Goal: Task Accomplishment & Management: Use online tool/utility

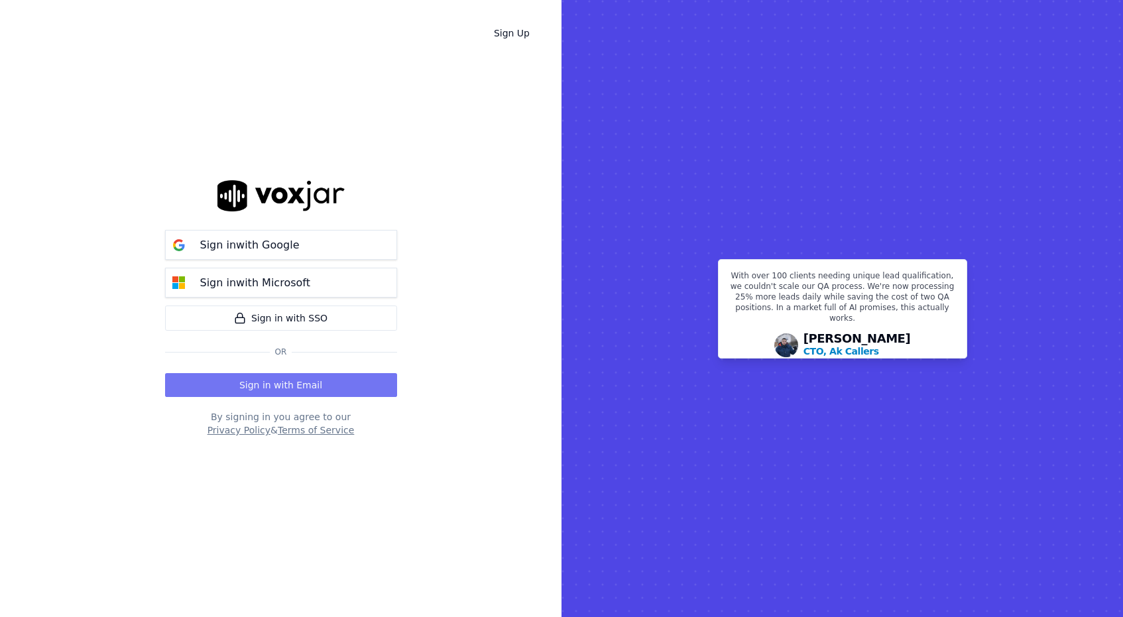
click at [319, 384] on button "Sign in with Email" at bounding box center [281, 385] width 232 height 24
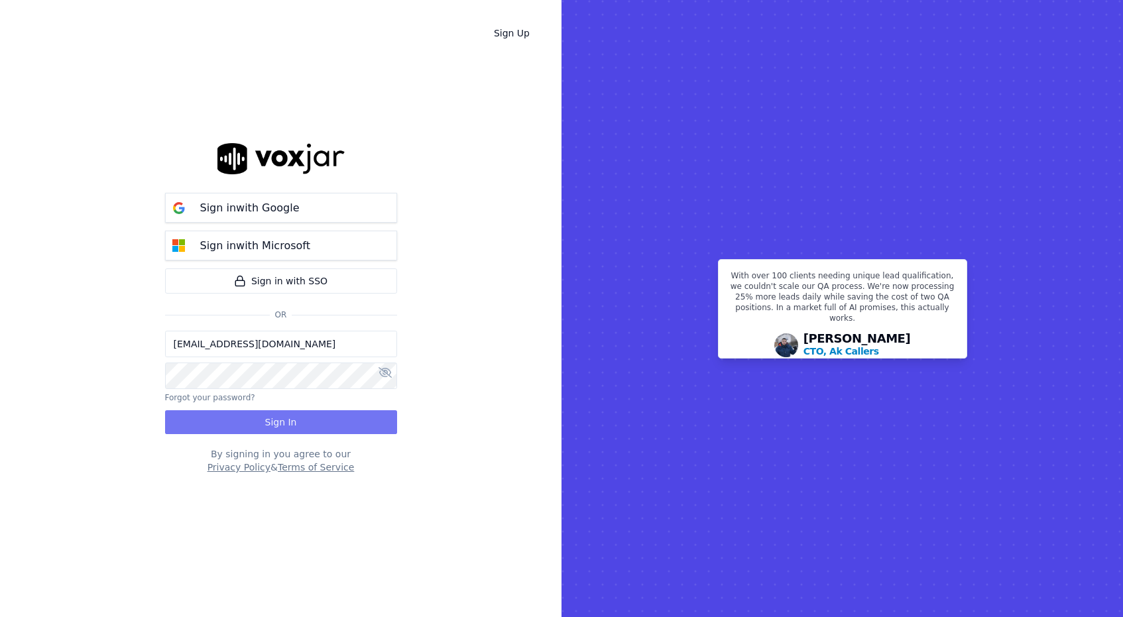
click at [317, 427] on button "Sign In" at bounding box center [281, 422] width 232 height 24
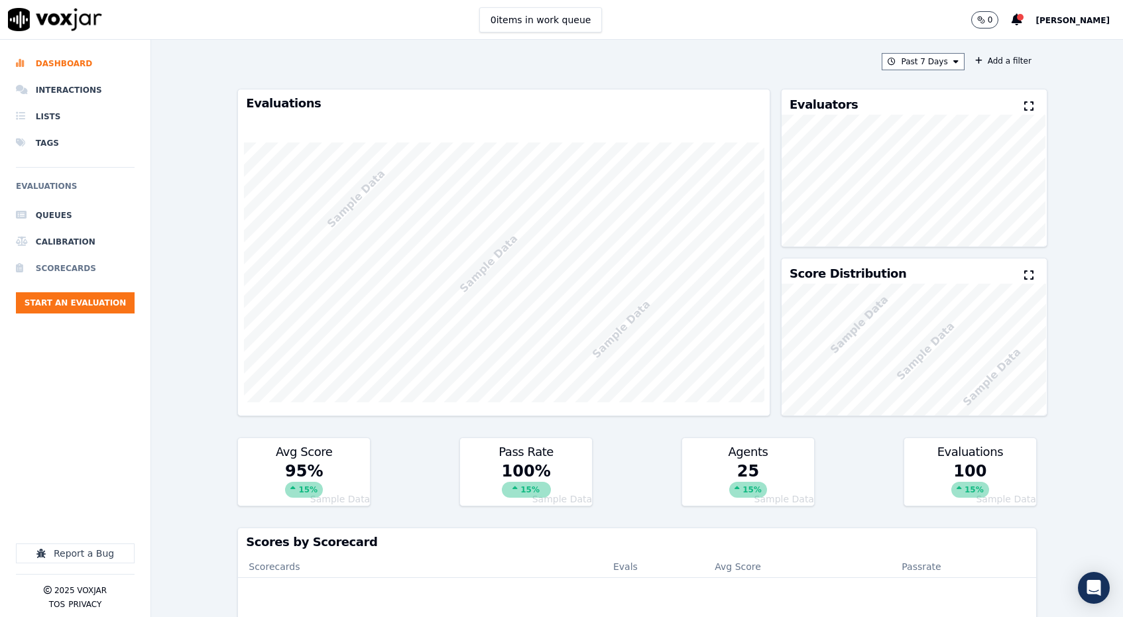
click at [74, 270] on li "Scorecards" at bounding box center [75, 268] width 119 height 27
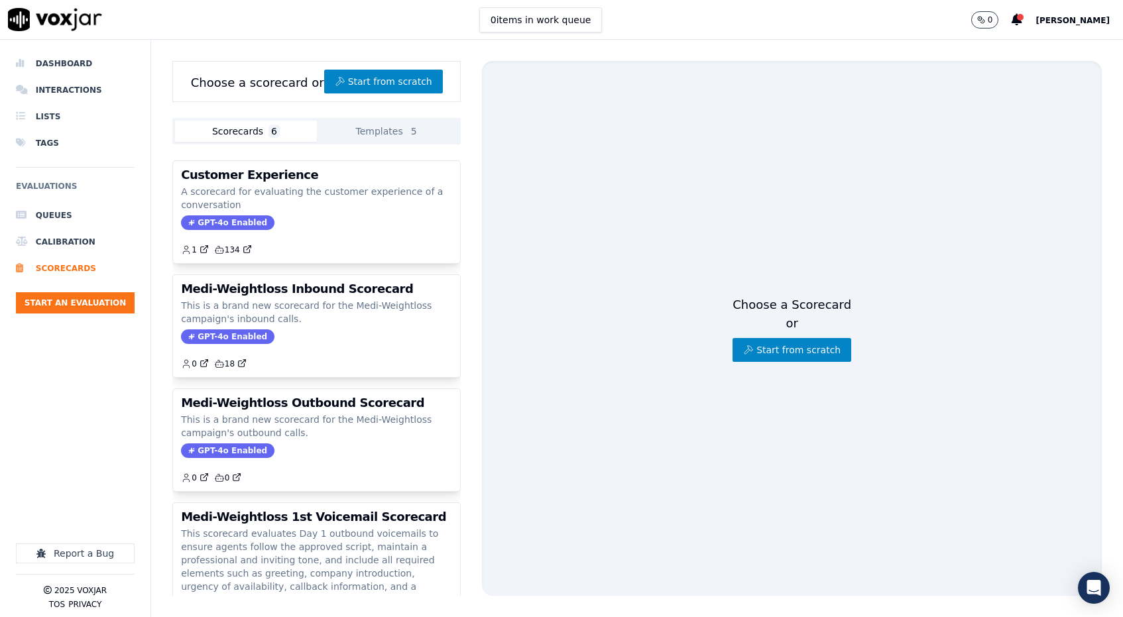
click at [119, 329] on div "Dashboard Interactions Lists Tags Evaluations Queues Calibration Scorecards Sta…" at bounding box center [75, 242] width 119 height 384
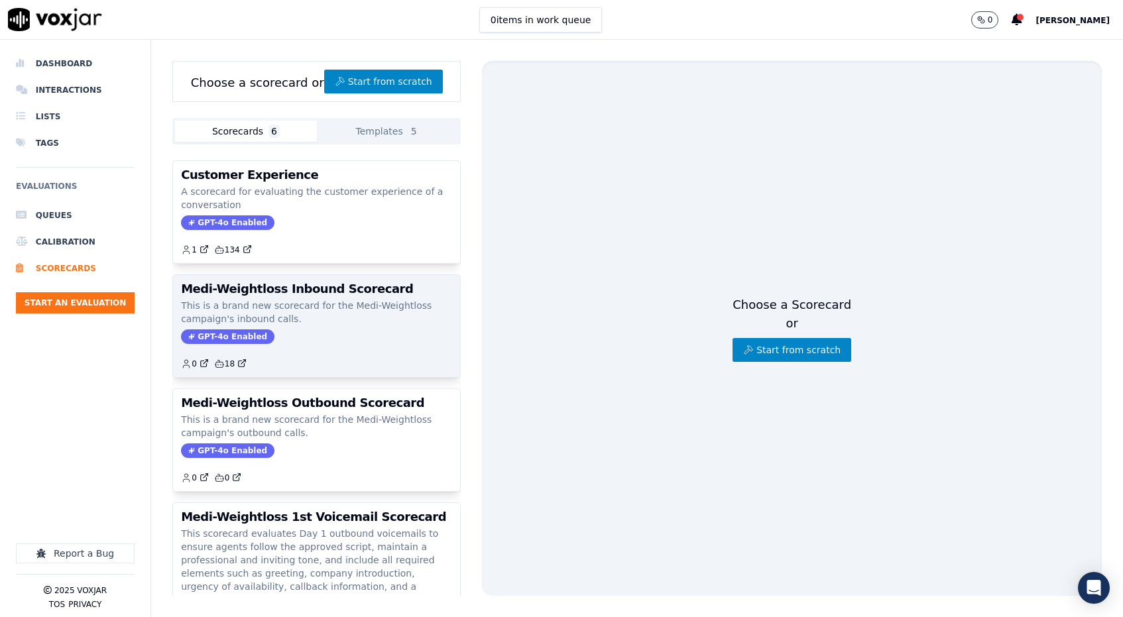
click at [316, 313] on p "This is a brand new scorecard for the Medi-Weightloss campaign's inbound calls." at bounding box center [316, 312] width 271 height 27
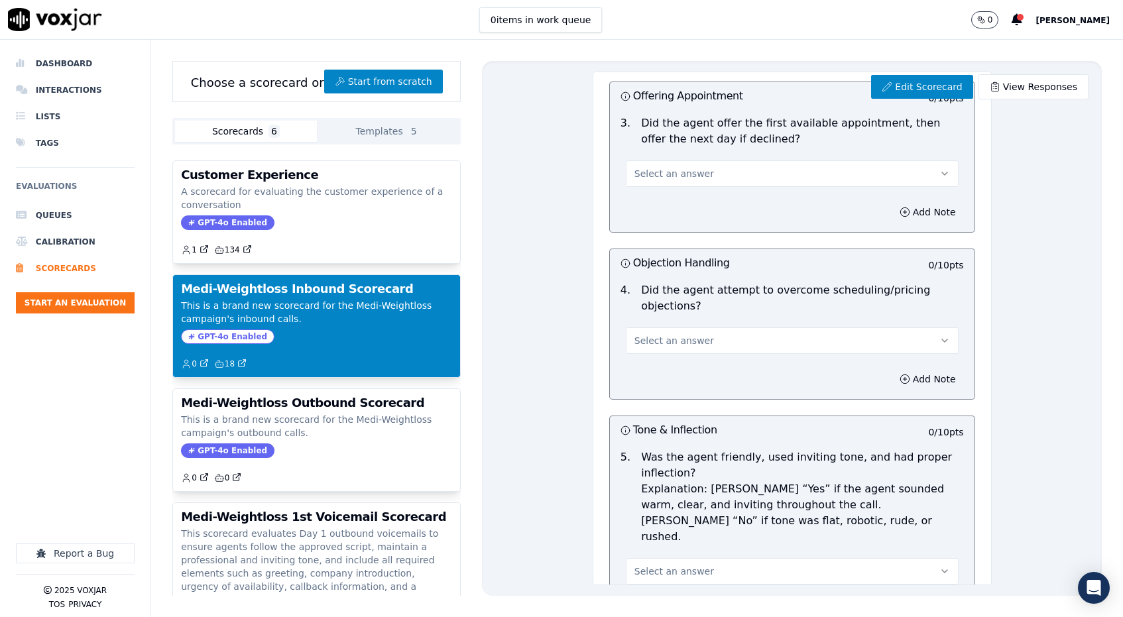
scroll to position [447, 0]
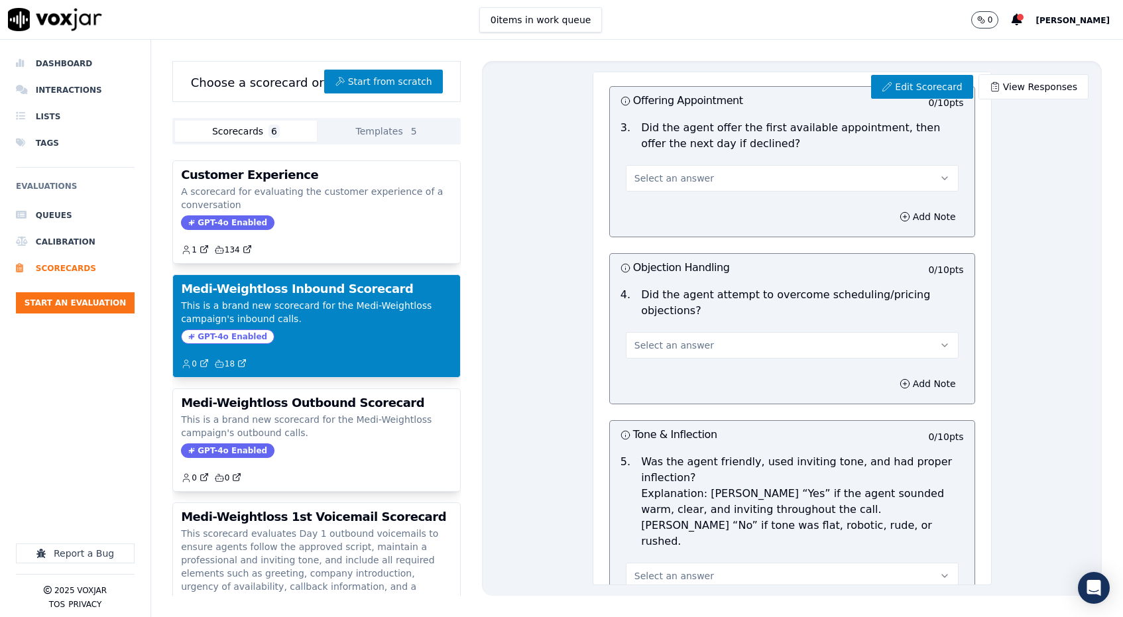
click at [685, 339] on span "Select an answer" at bounding box center [674, 345] width 80 height 13
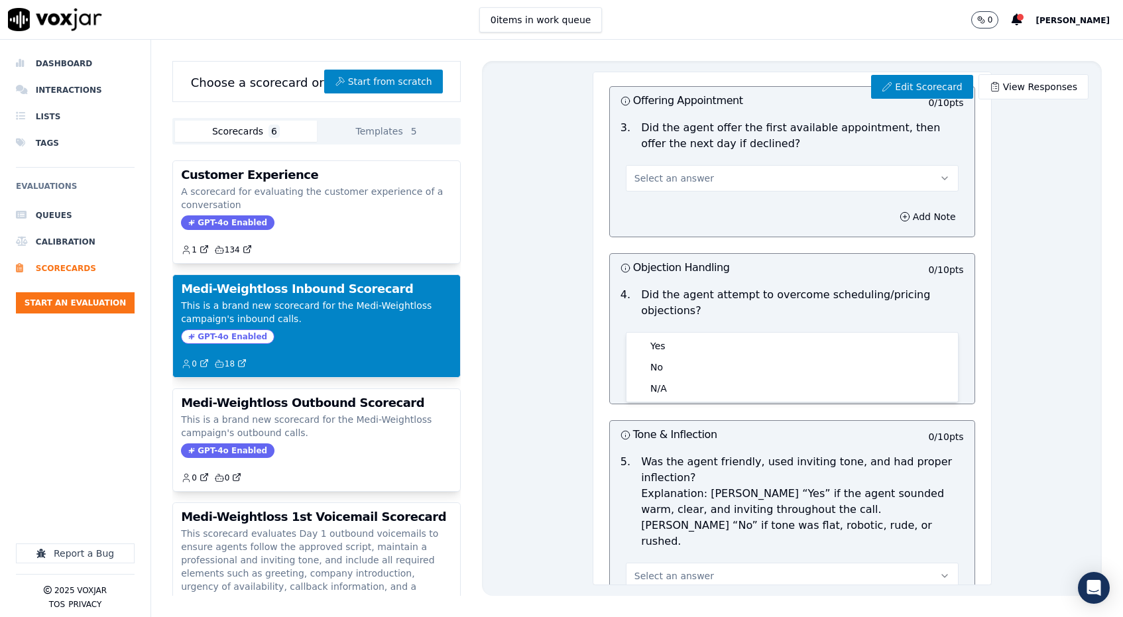
click at [582, 303] on div "Edit Scorecard View Responses Medi-Weightloss Inbound Scorecard Scorecard This …" at bounding box center [792, 328] width 620 height 535
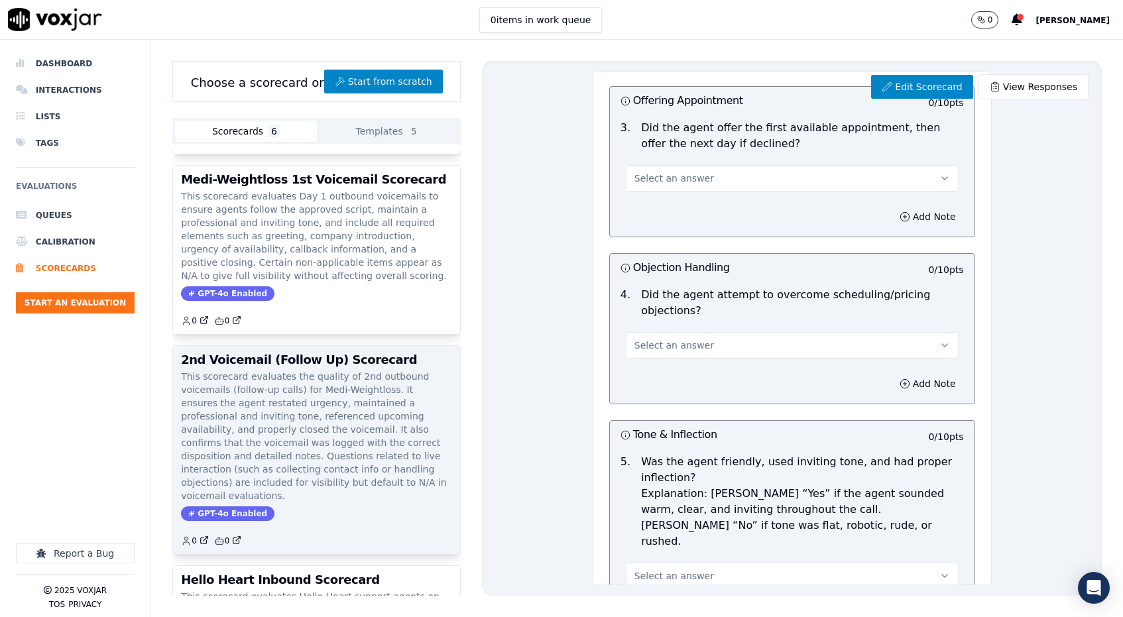
scroll to position [474, 0]
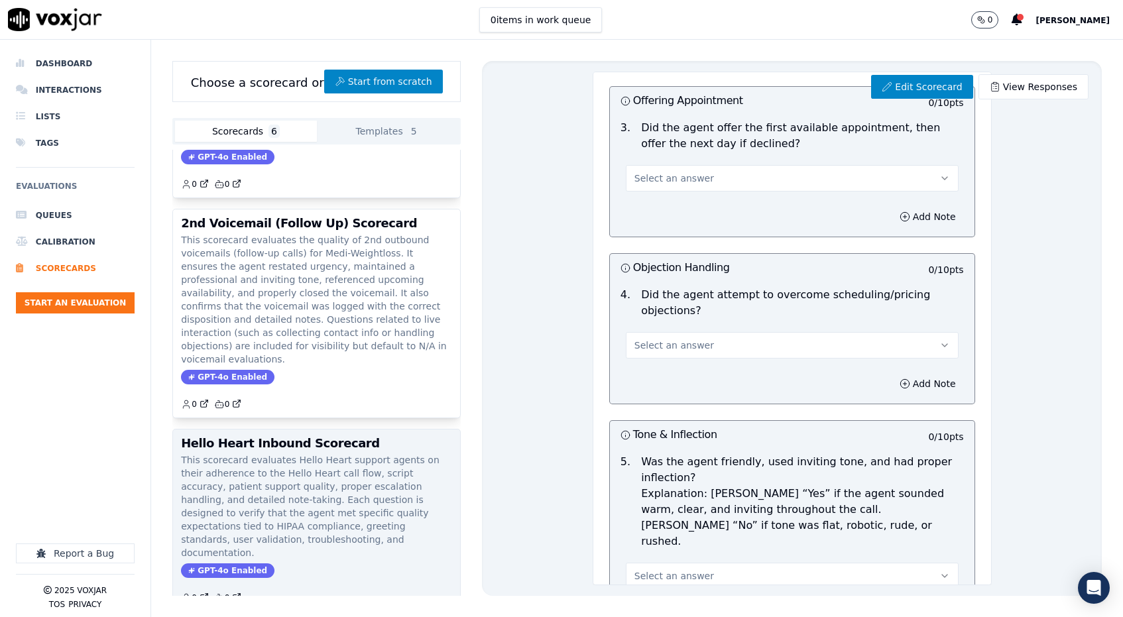
click at [361, 453] on p "This scorecard evaluates Hello Heart support agents on their adherence to the H…" at bounding box center [316, 506] width 271 height 106
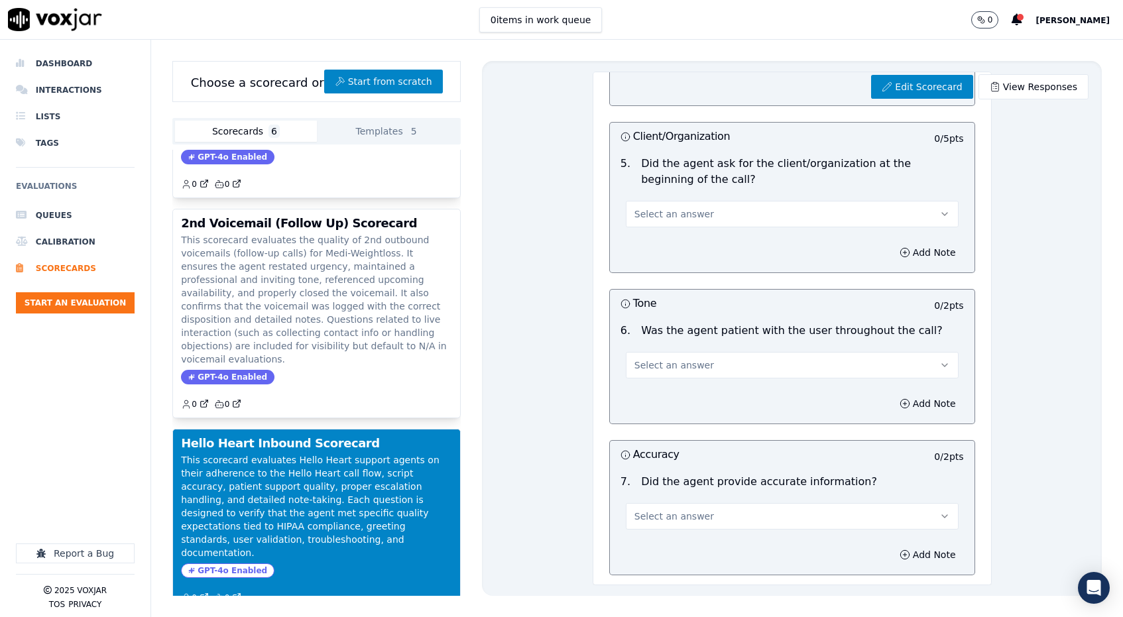
scroll to position [738, 0]
click at [84, 302] on button "Start an Evaluation" at bounding box center [75, 302] width 119 height 21
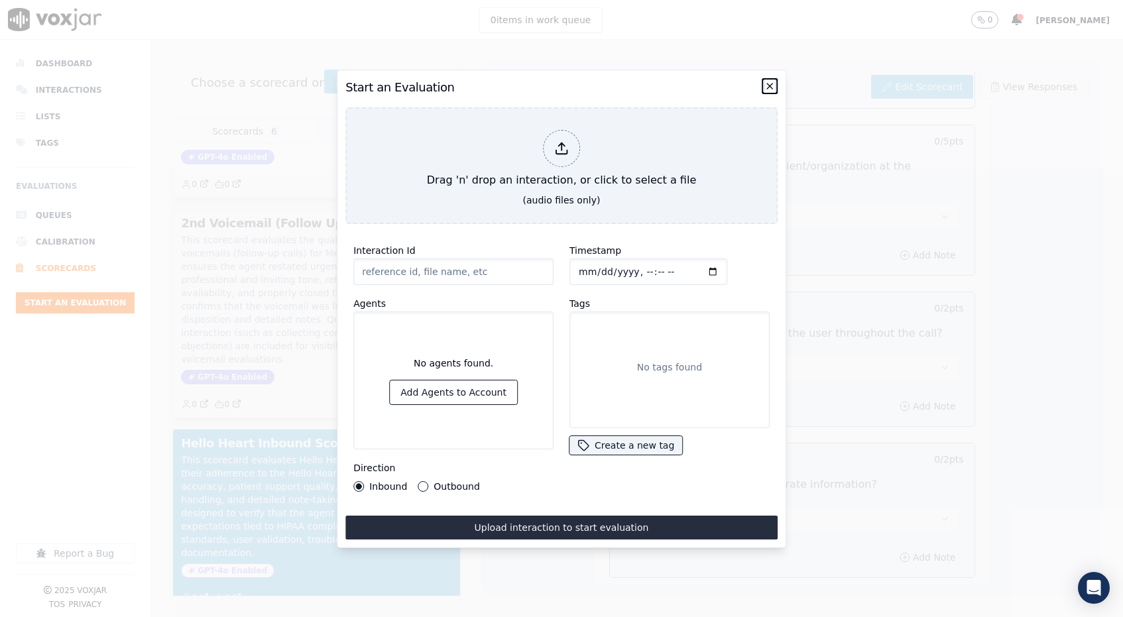
click at [771, 85] on icon "button" at bounding box center [769, 86] width 11 height 11
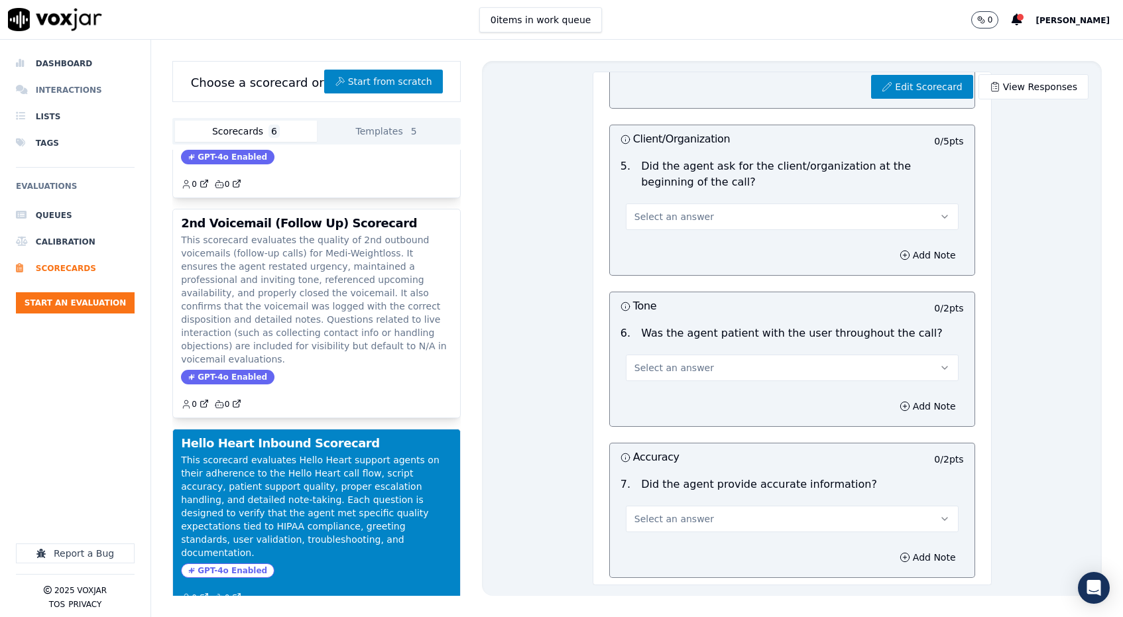
click at [80, 87] on li "Interactions" at bounding box center [75, 90] width 119 height 27
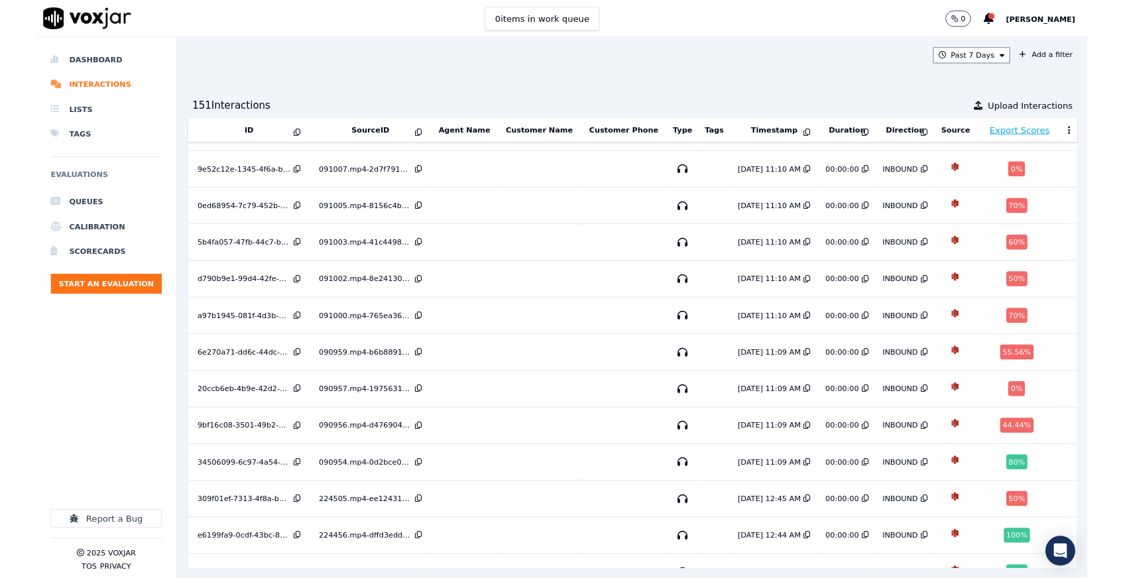
scroll to position [5015, 0]
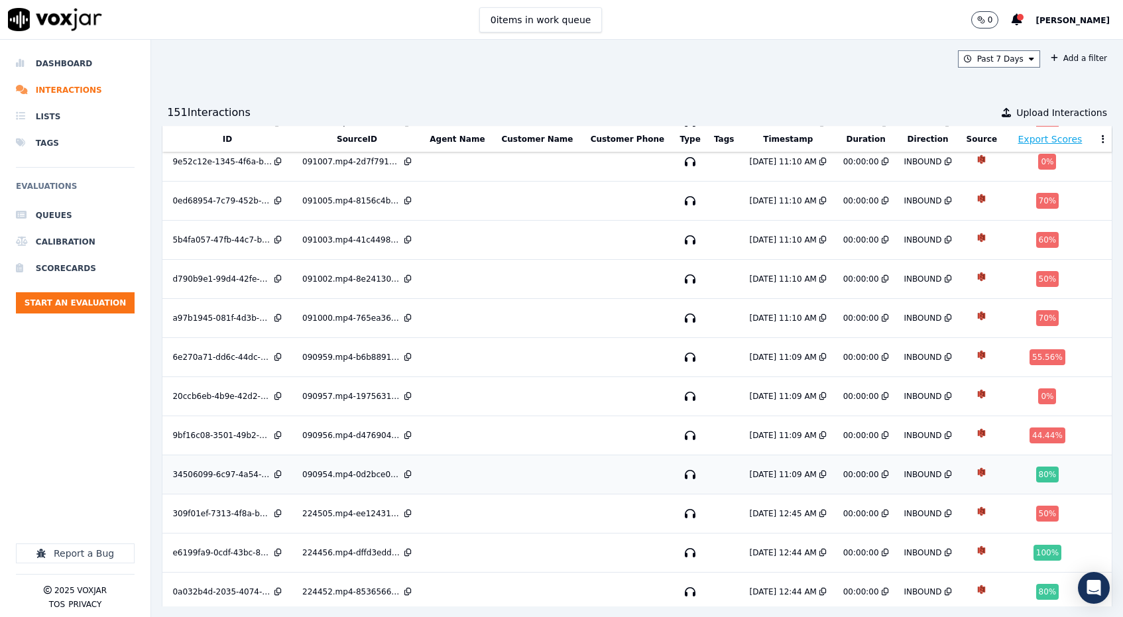
click at [453, 455] on td at bounding box center [456, 474] width 71 height 39
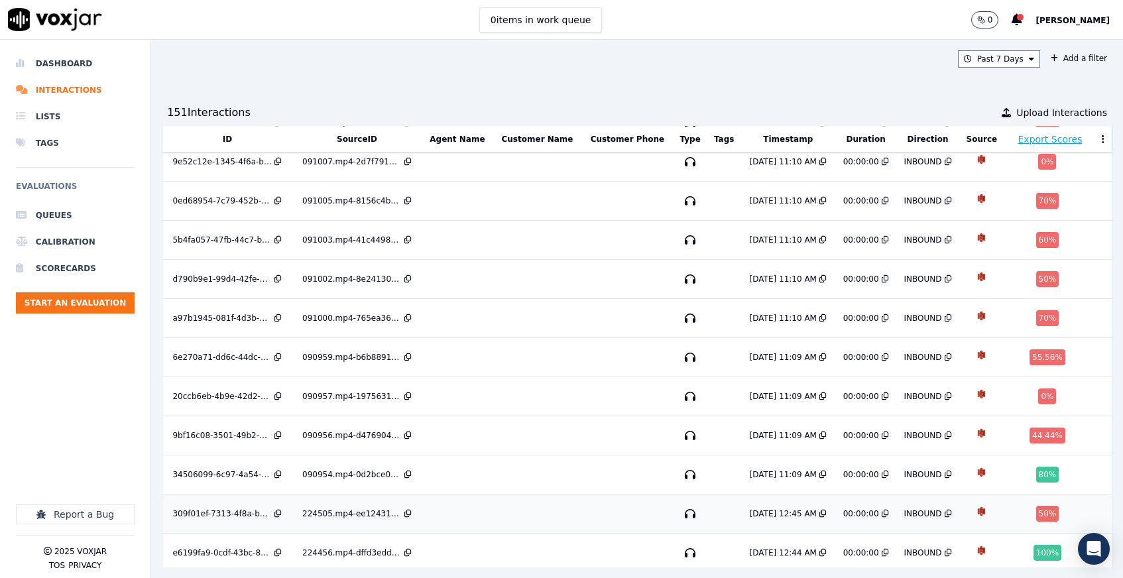
click at [282, 510] on icon at bounding box center [277, 514] width 7 height 8
click at [449, 494] on td at bounding box center [456, 513] width 71 height 39
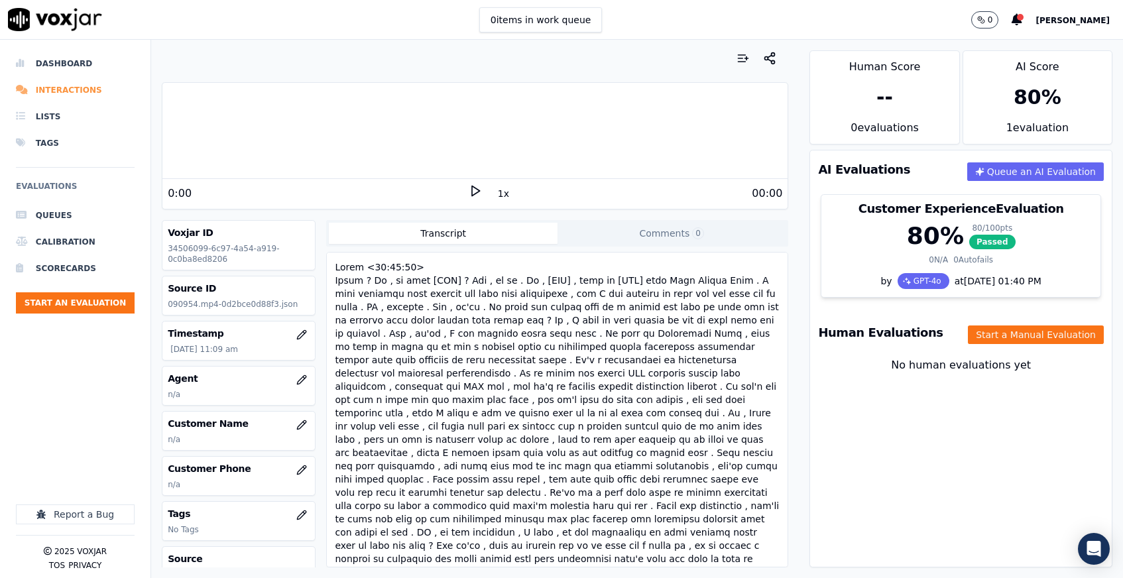
click at [56, 95] on li "Interactions" at bounding box center [75, 90] width 119 height 27
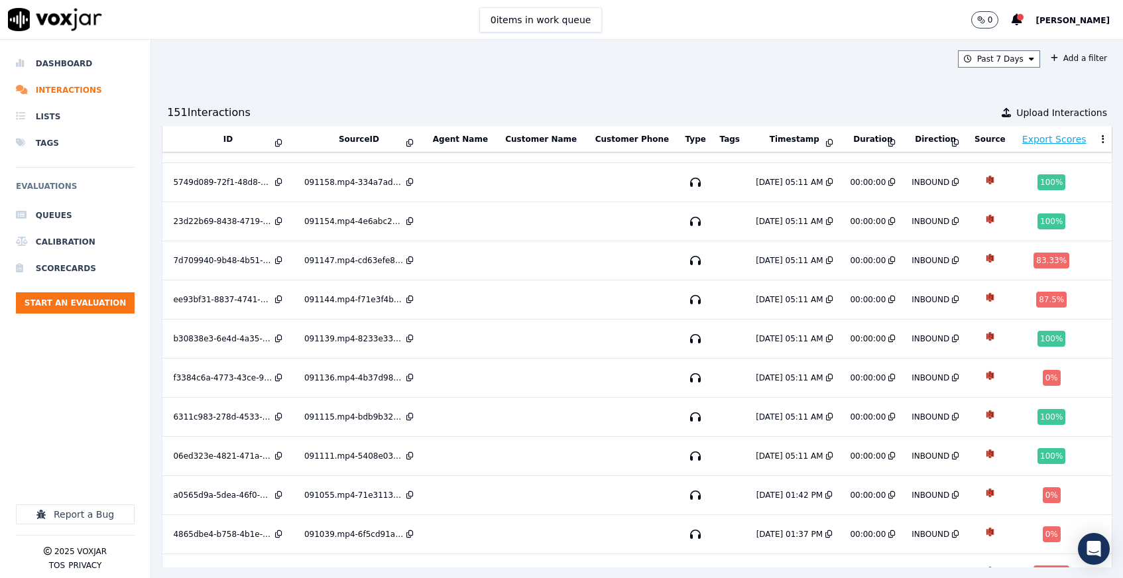
scroll to position [370, 0]
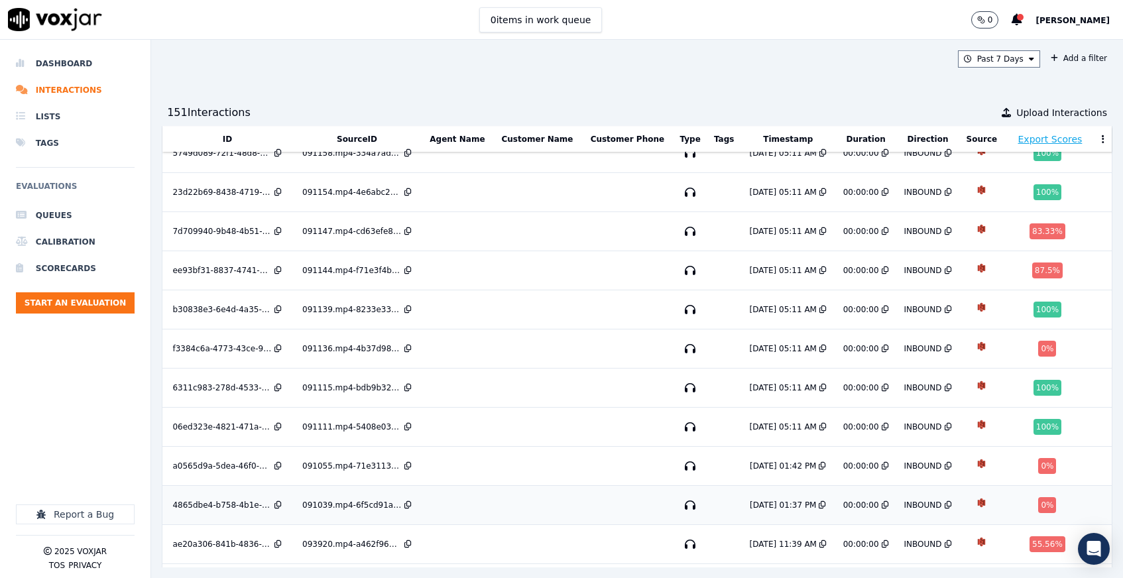
click at [381, 500] on div "091039.mp4-6f5cd91a3c38.json" at bounding box center [351, 505] width 99 height 11
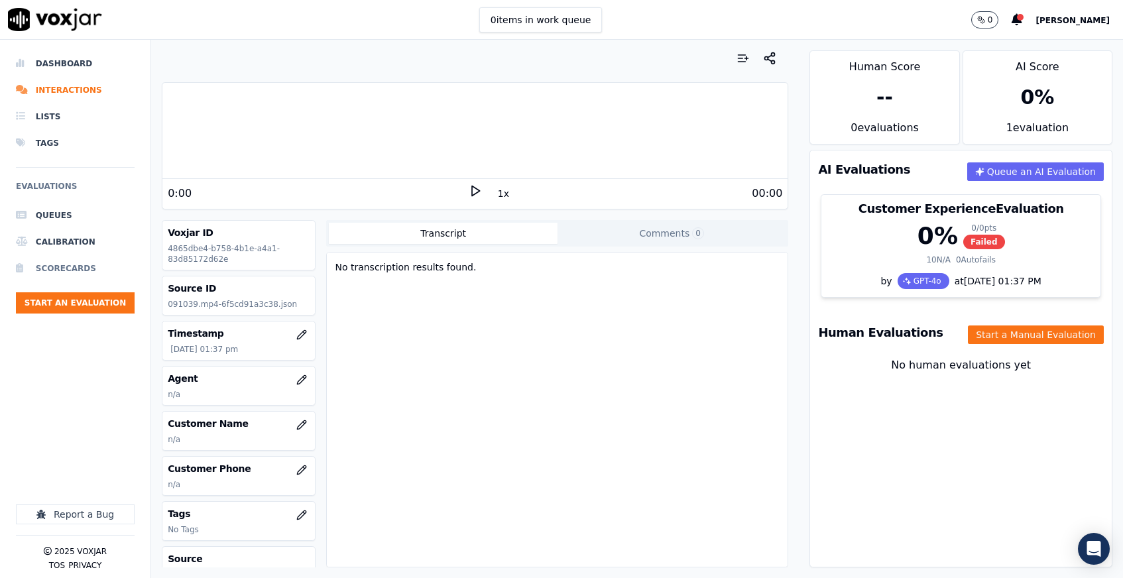
click at [71, 268] on li "Scorecards" at bounding box center [75, 268] width 119 height 27
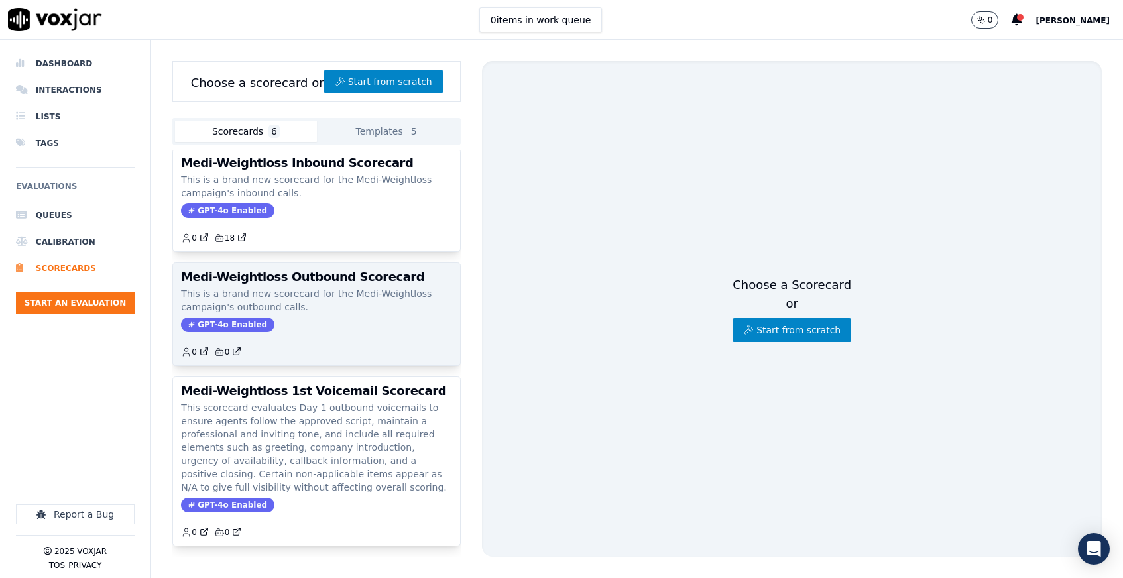
scroll to position [125, 0]
click at [256, 405] on p "This scorecard evaluates Day 1 outbound voicemails to ensure agents follow the …" at bounding box center [316, 448] width 271 height 93
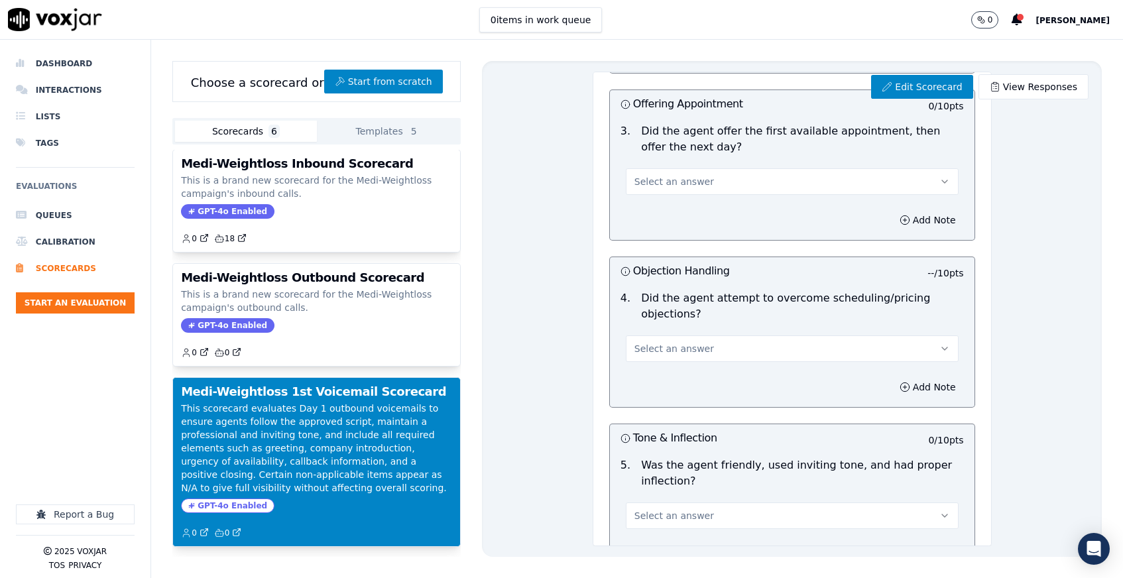
scroll to position [478, 0]
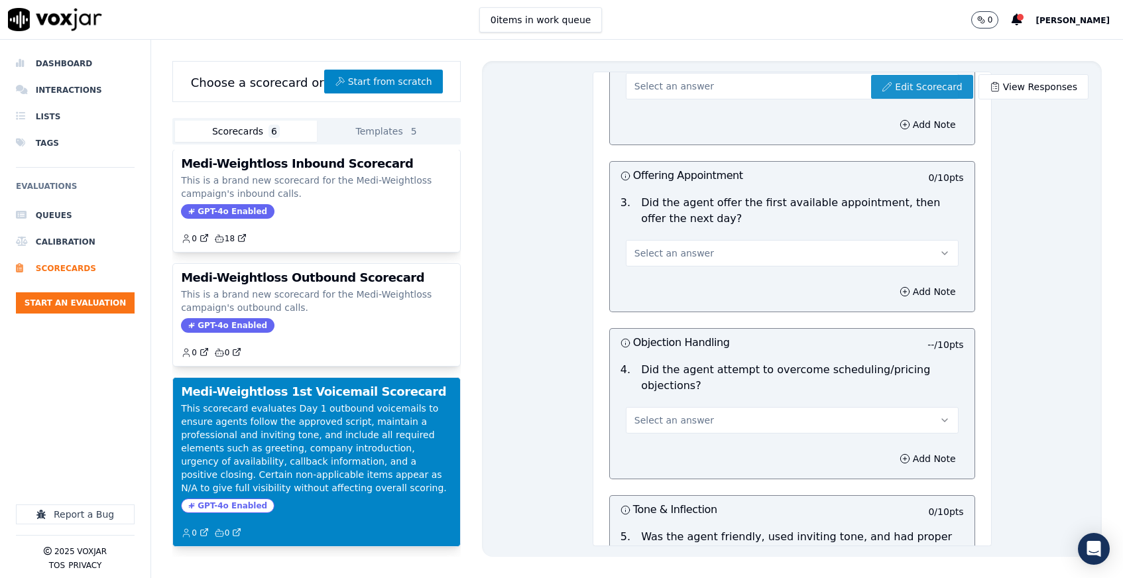
click at [904, 84] on link "Edit Scorecard" at bounding box center [921, 87] width 101 height 24
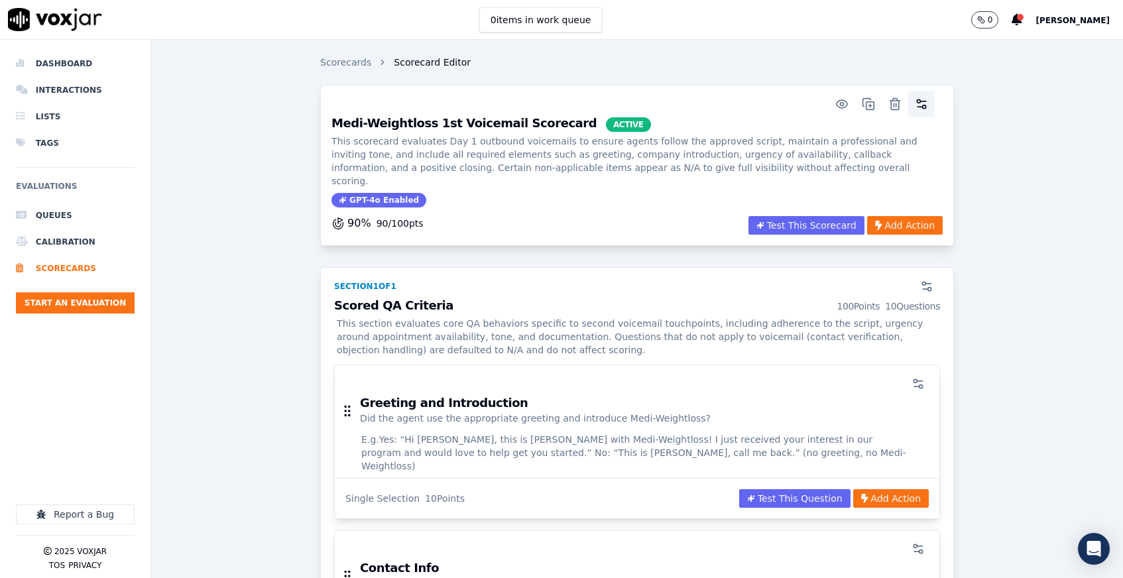
click at [923, 105] on icon "button" at bounding box center [921, 103] width 13 height 13
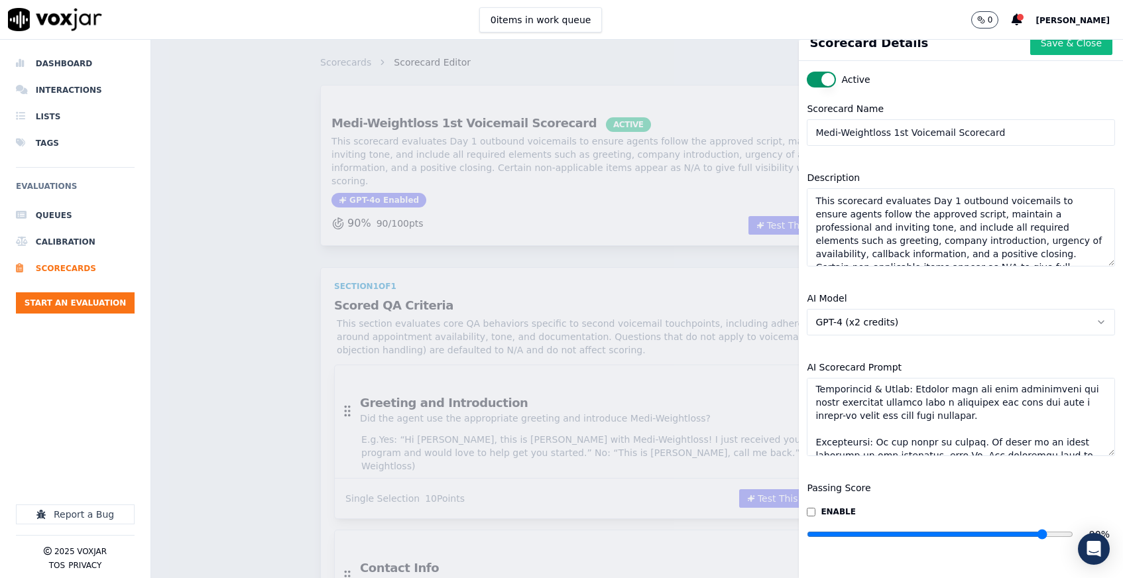
scroll to position [345, 0]
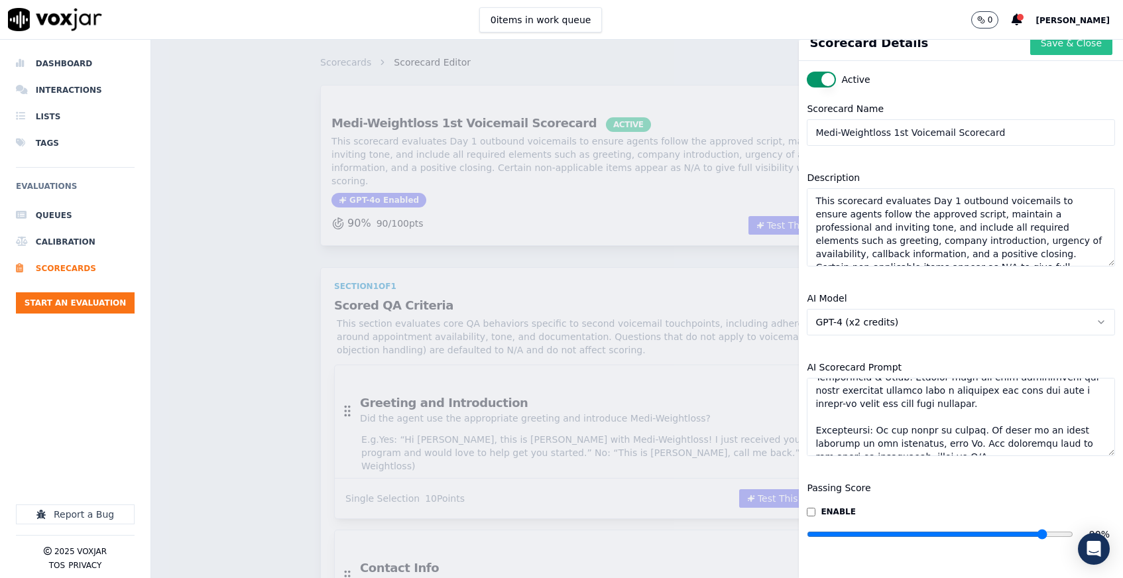
click at [1050, 40] on button "Save & Close" at bounding box center [1071, 43] width 82 height 24
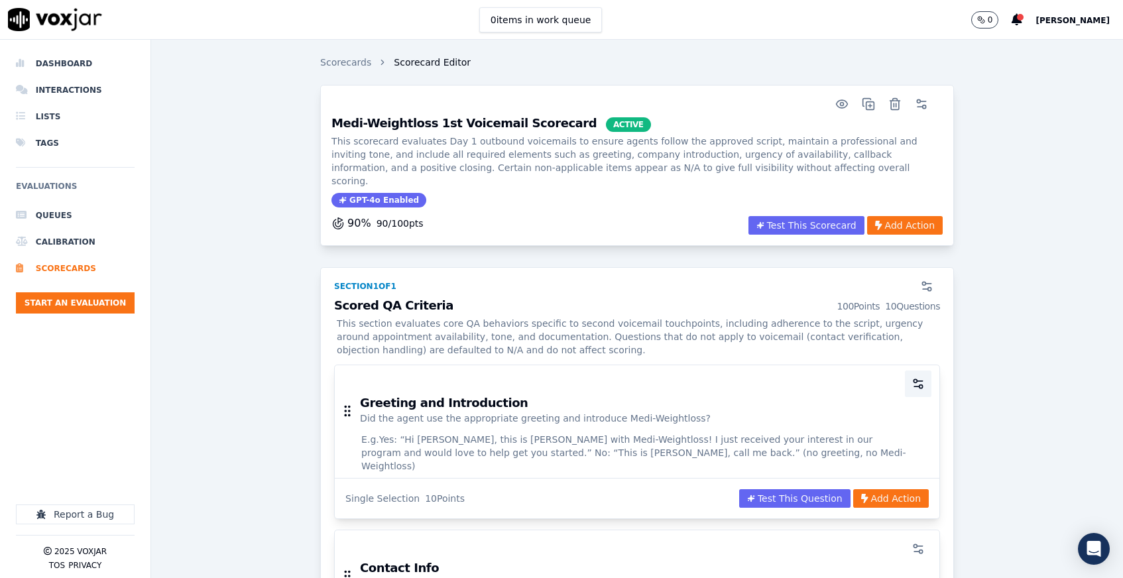
click at [917, 377] on icon "button" at bounding box center [917, 383] width 13 height 13
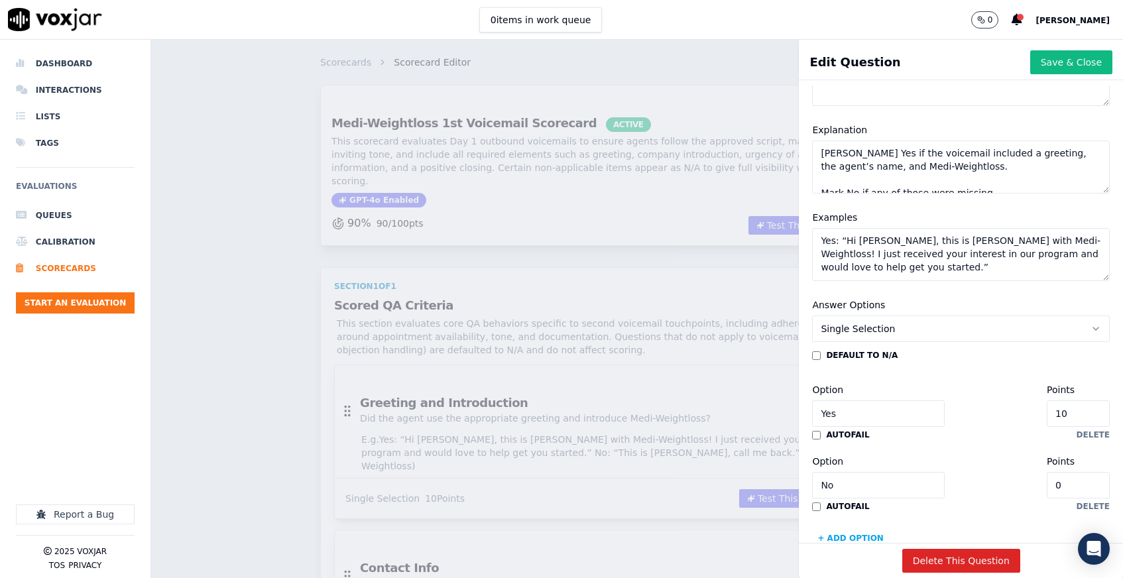
scroll to position [174, 0]
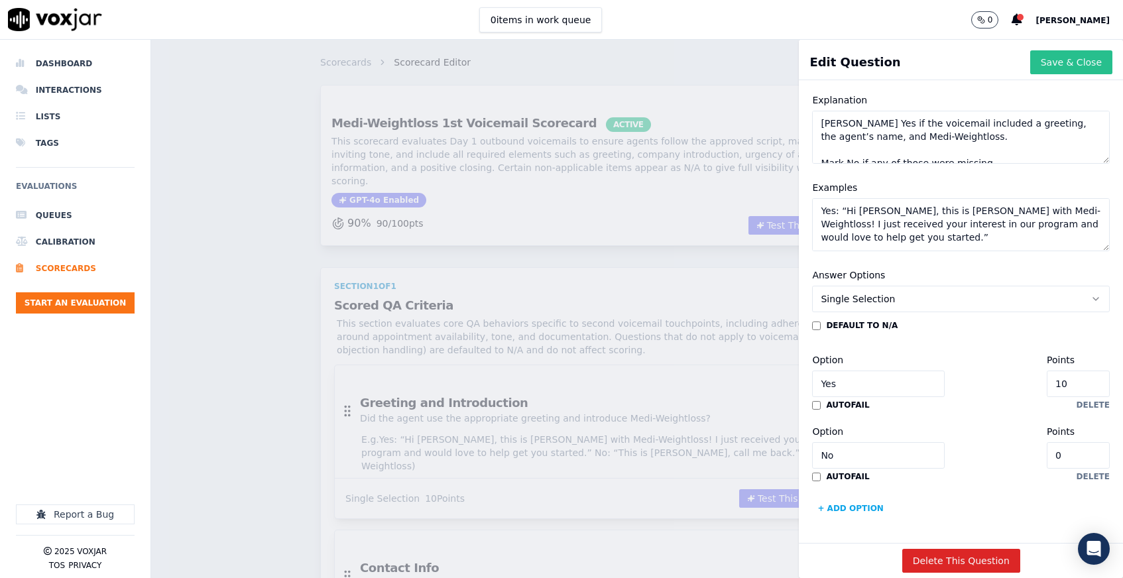
click at [1065, 66] on button "Save & Close" at bounding box center [1071, 62] width 82 height 24
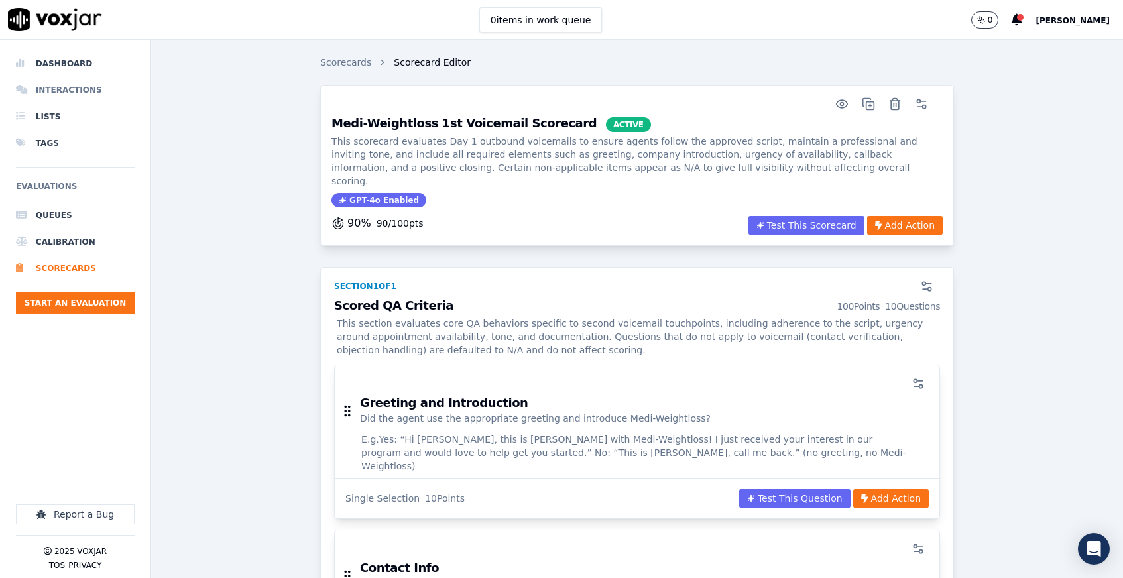
click at [63, 95] on li "Interactions" at bounding box center [75, 90] width 119 height 27
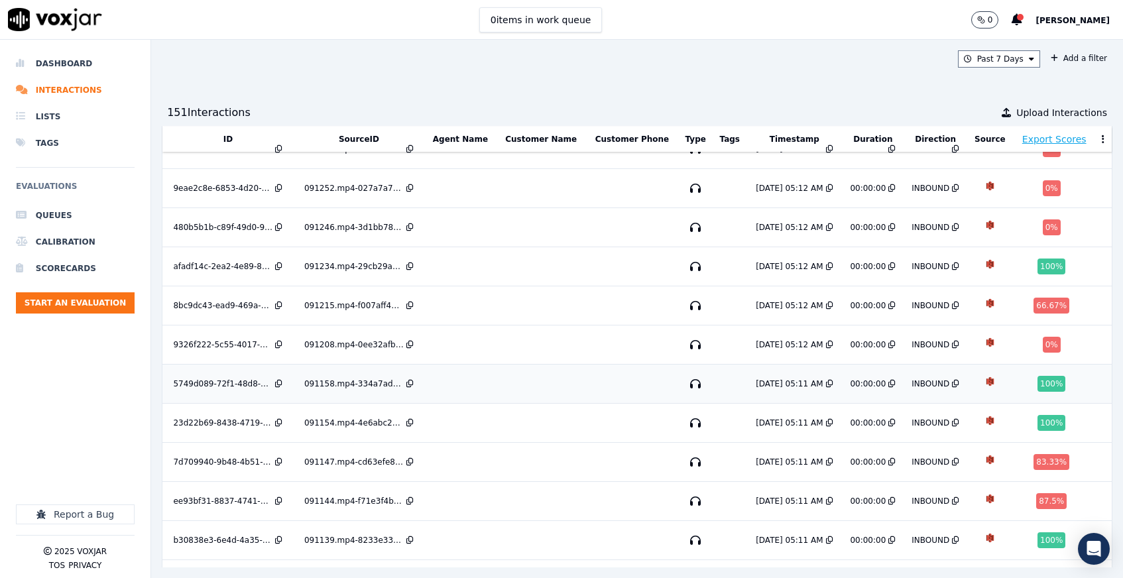
scroll to position [370, 0]
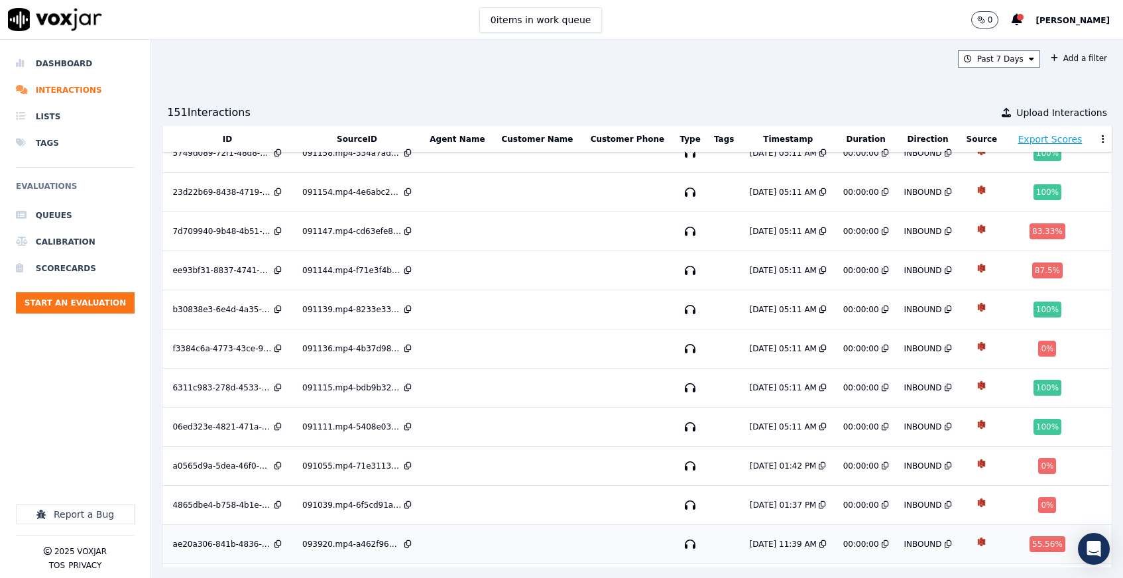
click at [486, 528] on td at bounding box center [456, 544] width 71 height 39
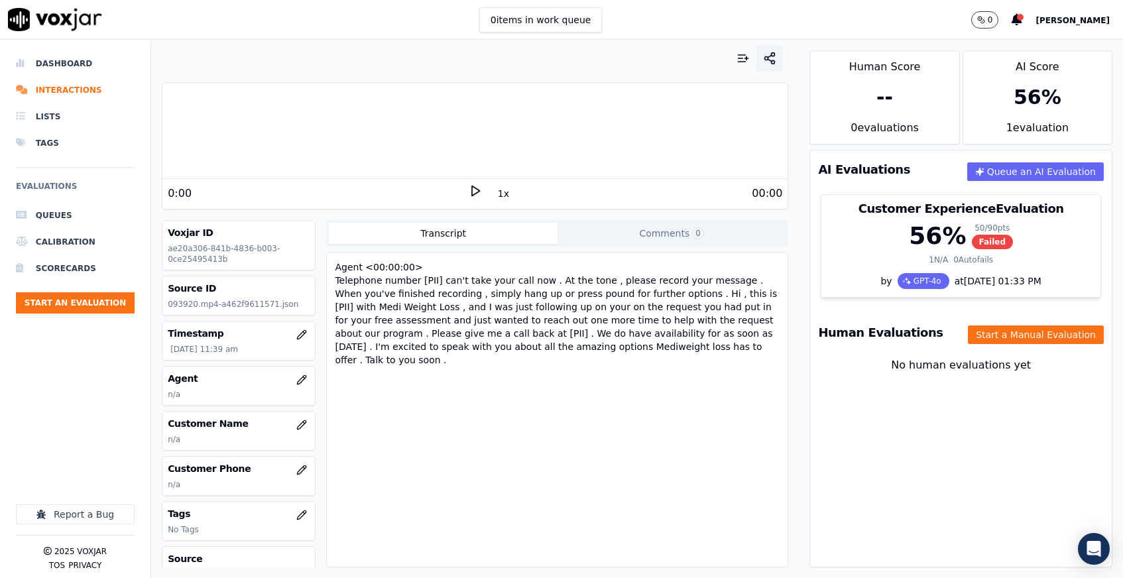
click at [771, 61] on line "button" at bounding box center [770, 60] width 4 height 2
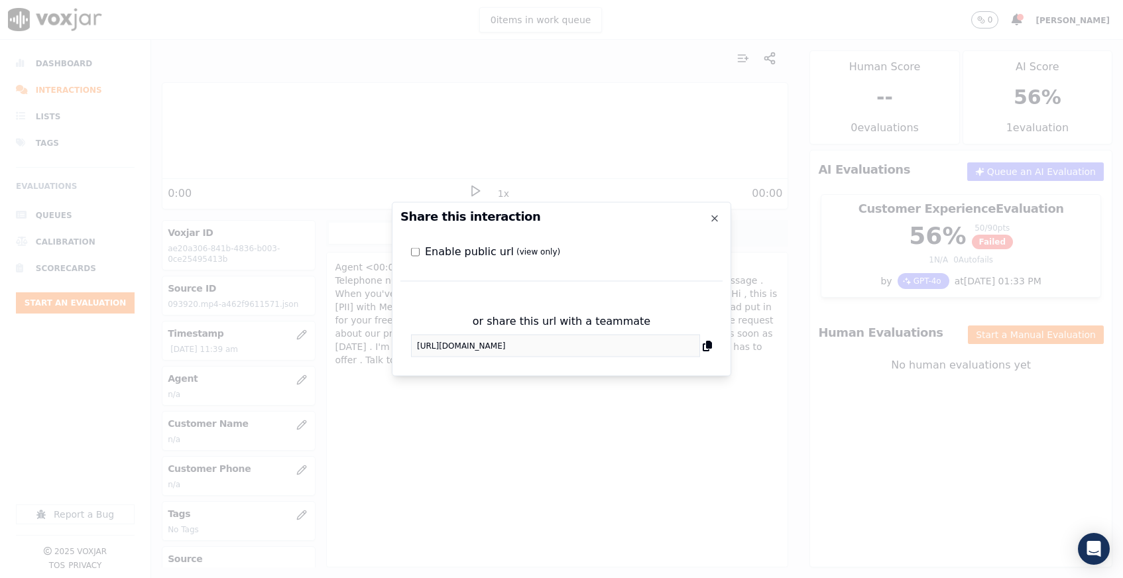
click at [714, 223] on div "Share this interaction Enable public url (view only) or share this url with a t…" at bounding box center [561, 289] width 339 height 174
click at [716, 216] on icon "button" at bounding box center [714, 218] width 5 height 5
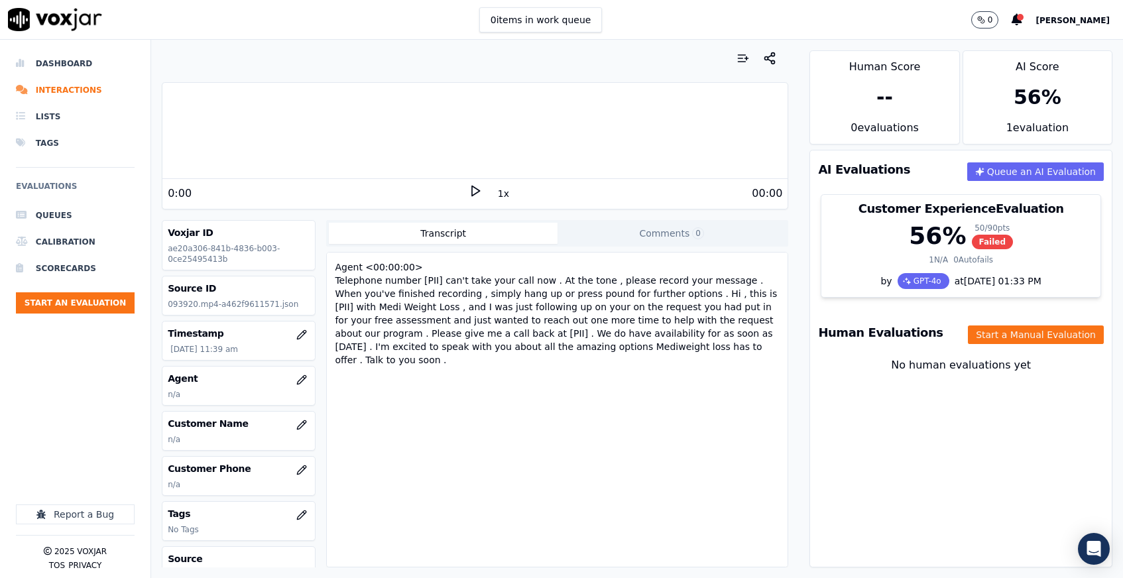
click at [216, 250] on p "ae20a306-841b-4836-b003-0ce25495413b" at bounding box center [239, 253] width 142 height 21
click at [62, 264] on li "Scorecards" at bounding box center [75, 268] width 119 height 27
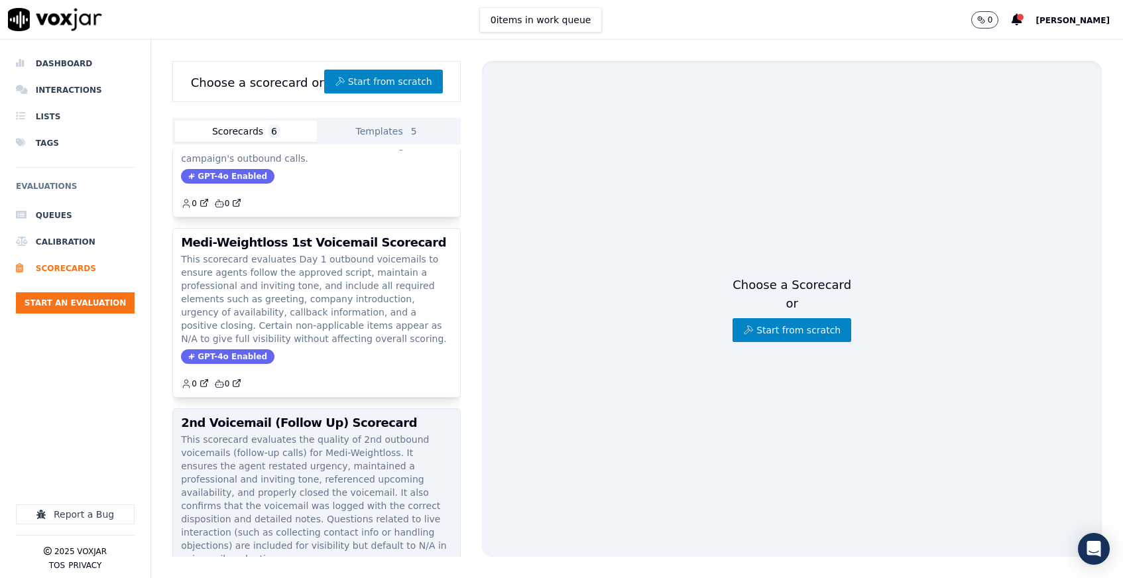
scroll to position [267, 0]
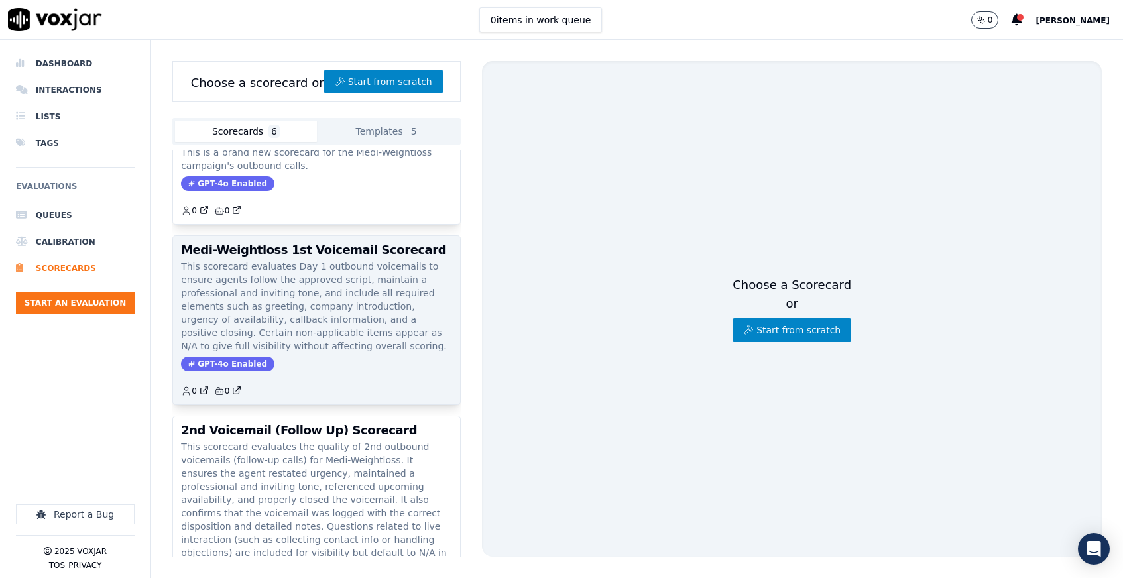
click at [319, 249] on h3 "Medi-Weightloss 1st Voicemail Scorecard" at bounding box center [316, 250] width 271 height 12
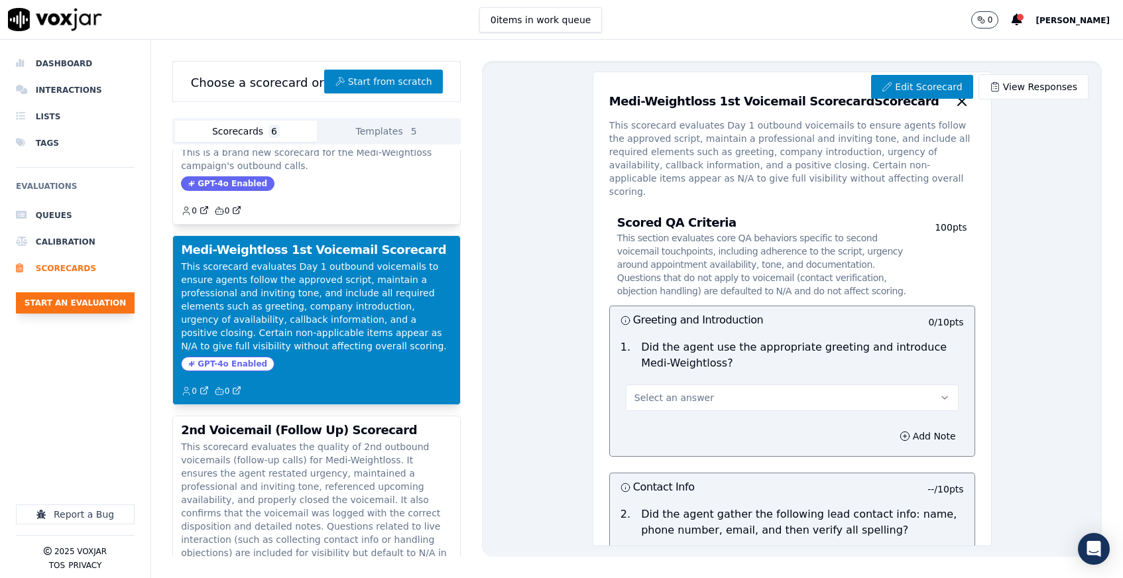
click at [108, 301] on button "Start an Evaluation" at bounding box center [75, 302] width 119 height 21
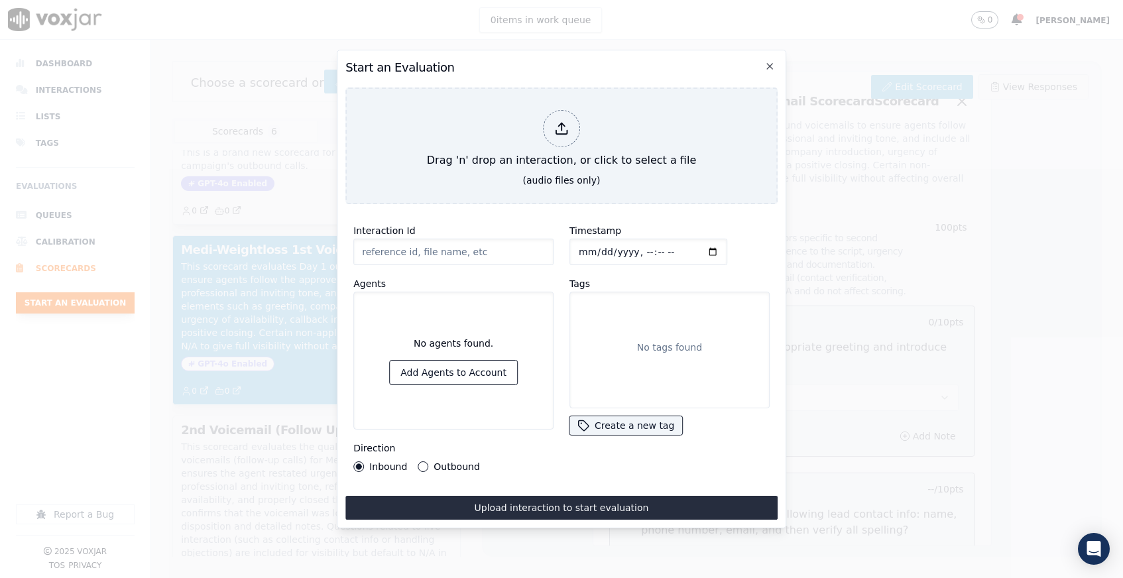
type input "Did the agent include the ticket number in the Disposition Comment Field? (5 pt…"
click at [767, 67] on icon "button" at bounding box center [769, 66] width 5 height 5
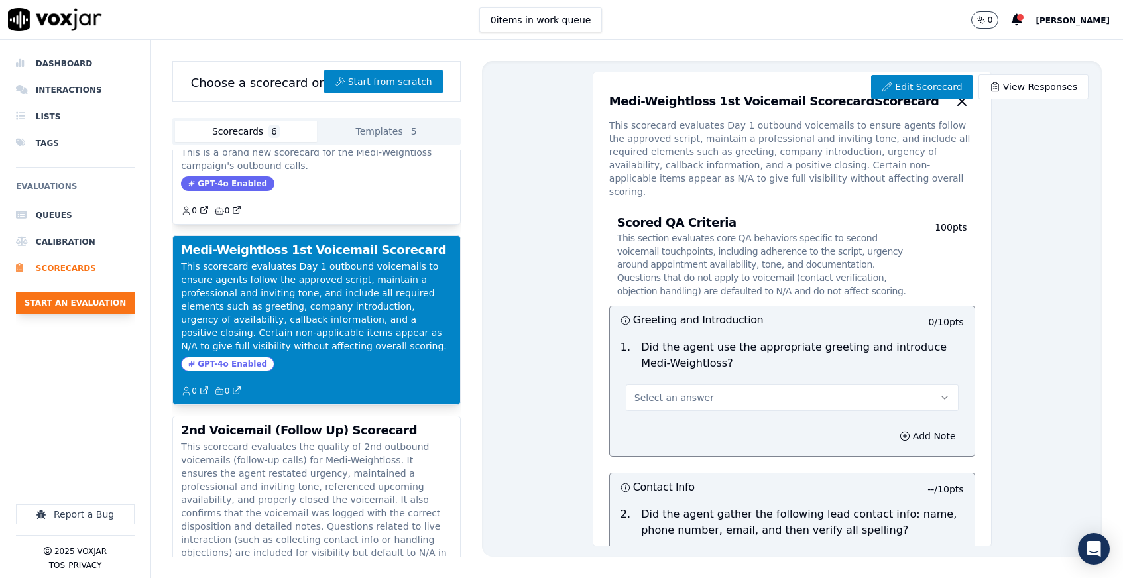
click at [106, 302] on button "Start an Evaluation" at bounding box center [75, 302] width 119 height 21
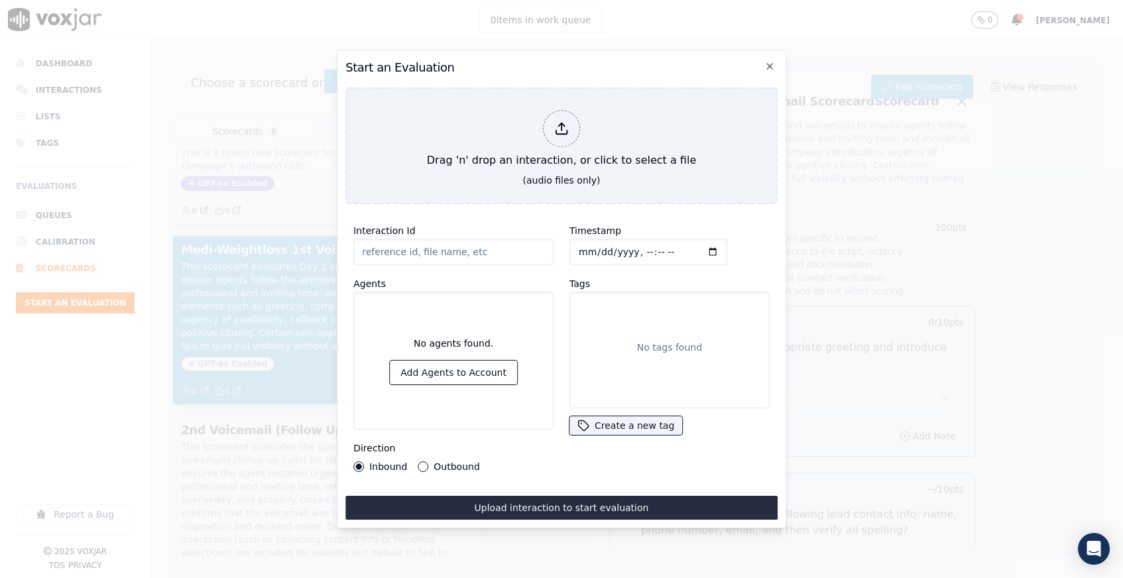
click at [424, 468] on button "Outbound" at bounding box center [423, 466] width 11 height 11
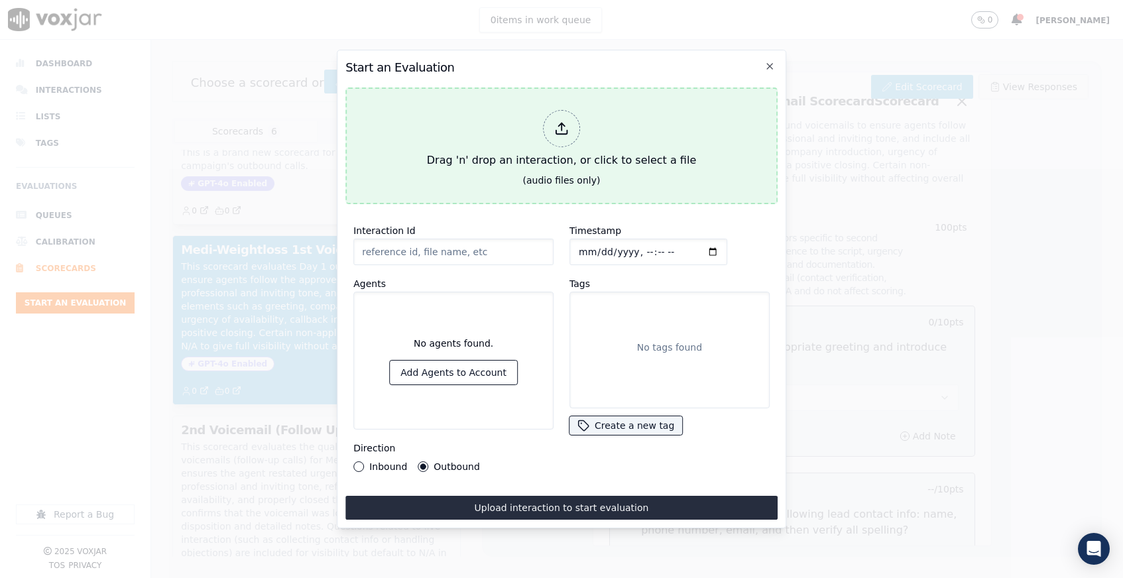
click at [566, 129] on icon at bounding box center [561, 128] width 15 height 15
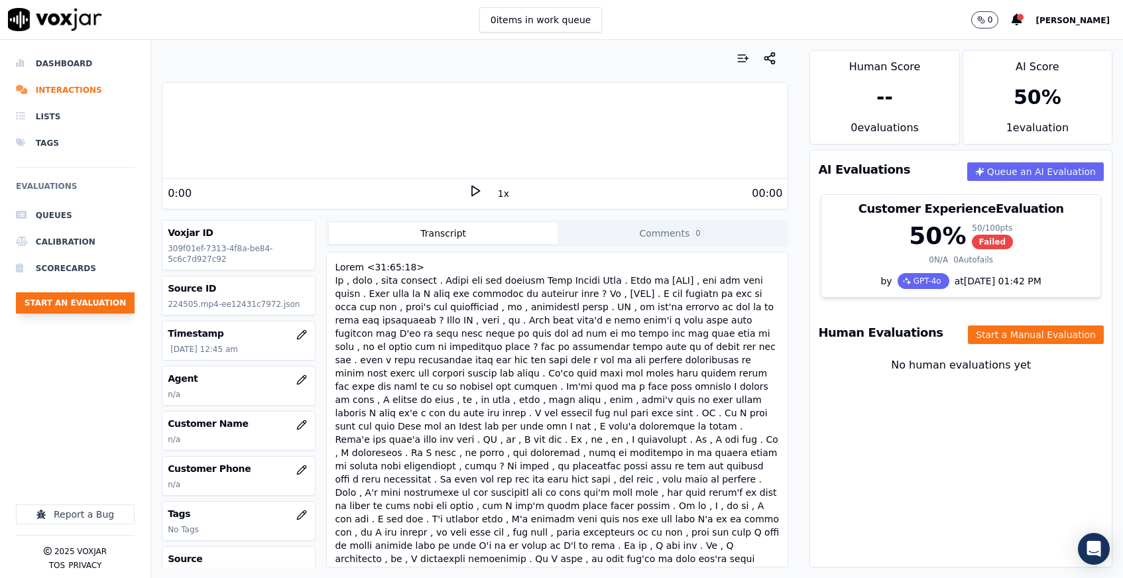
click at [84, 297] on button "Start an Evaluation" at bounding box center [75, 302] width 119 height 21
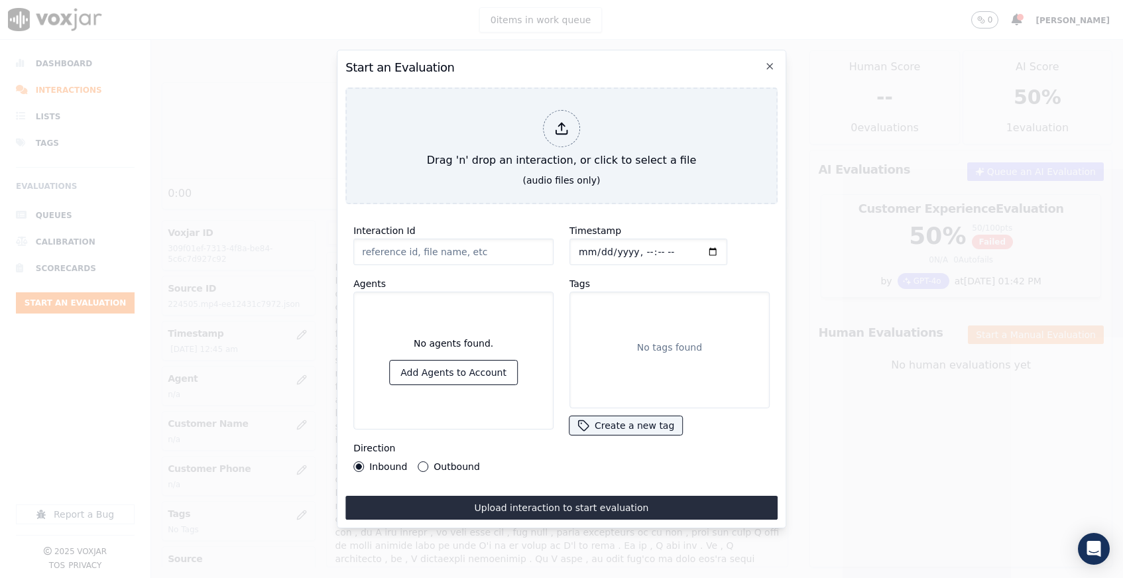
click at [426, 255] on input "Interaction Id" at bounding box center [453, 252] width 200 height 27
type input "309f01ef-7313-4f8a-be84-5c6c7d927c92"
click at [534, 279] on div "Agents No agents found. Add Agents to Account" at bounding box center [453, 353] width 200 height 154
click at [544, 249] on input "309f01ef-7313-4f8a-be84-5c6c7d927c92" at bounding box center [453, 252] width 200 height 27
click at [716, 263] on input "Timestamp" at bounding box center [648, 252] width 158 height 27
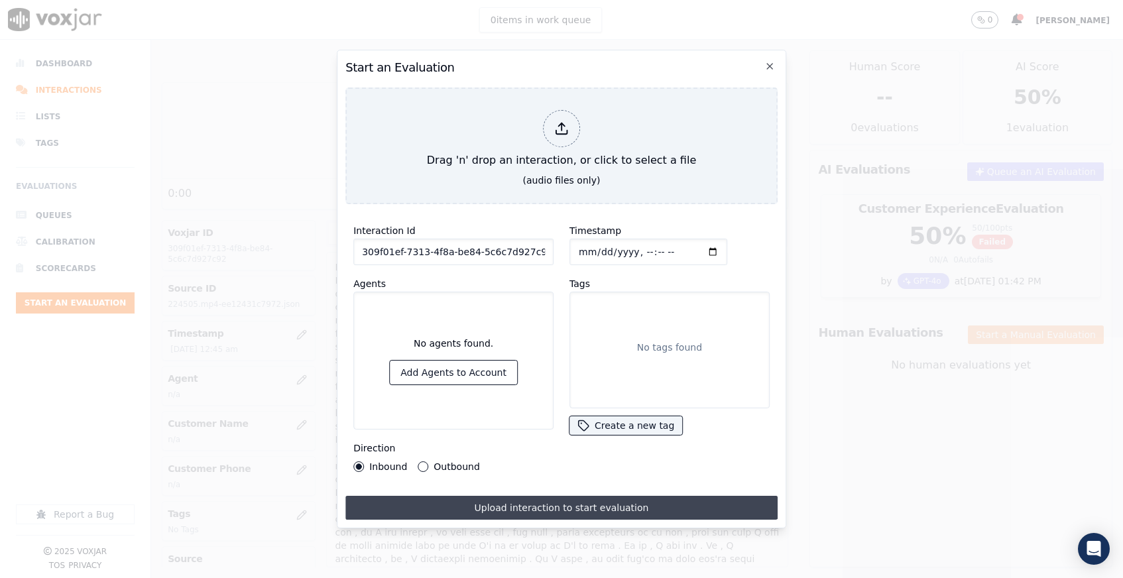
click at [596, 505] on button "Upload interaction to start evaluation" at bounding box center [561, 508] width 432 height 24
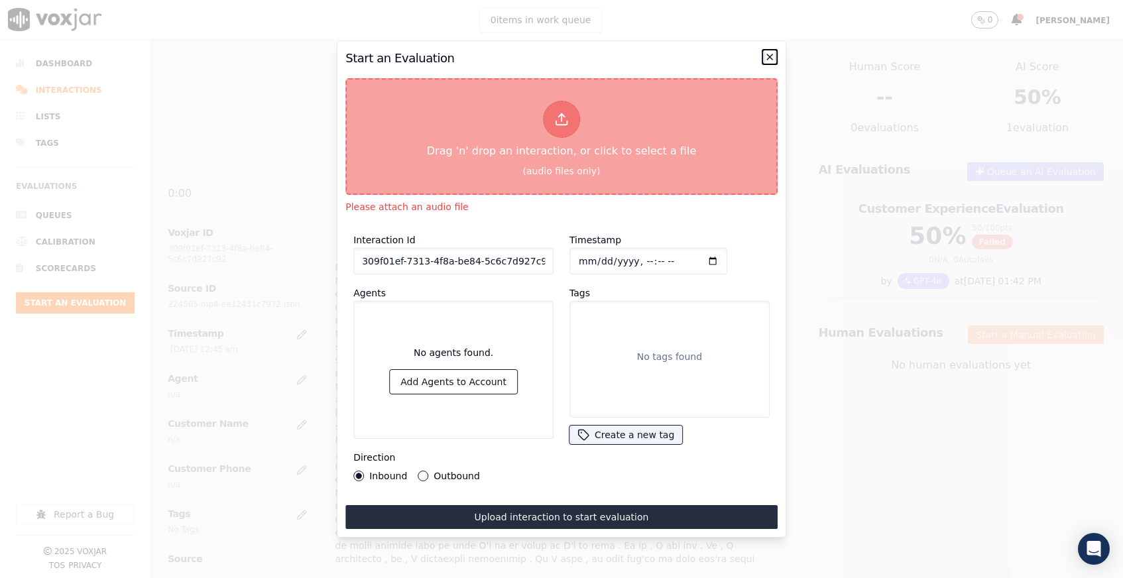
click at [770, 56] on icon "button" at bounding box center [769, 57] width 11 height 11
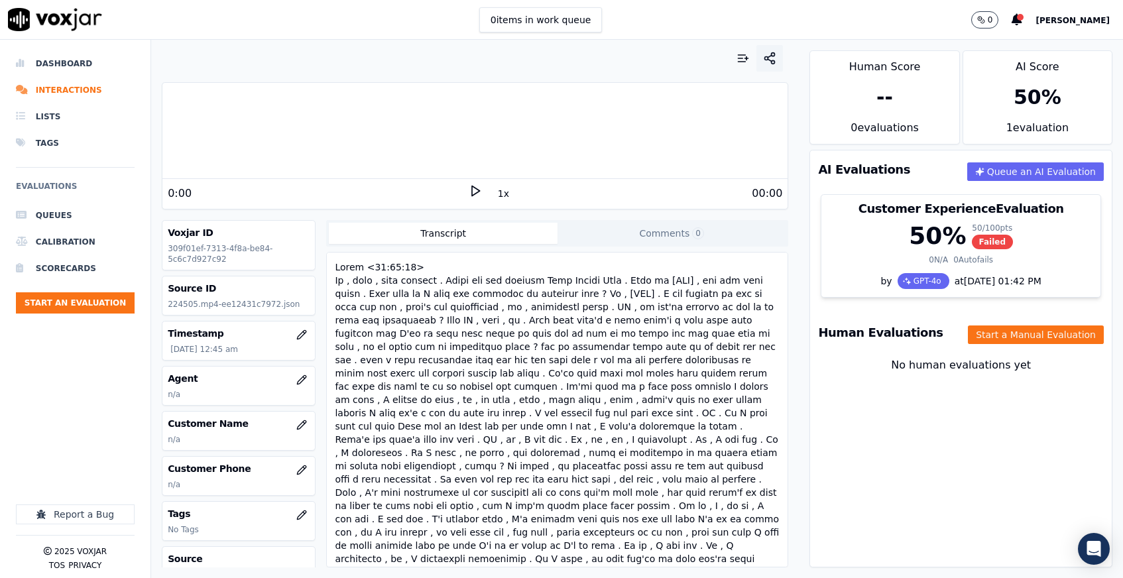
click at [773, 57] on icon "button" at bounding box center [769, 58] width 13 height 13
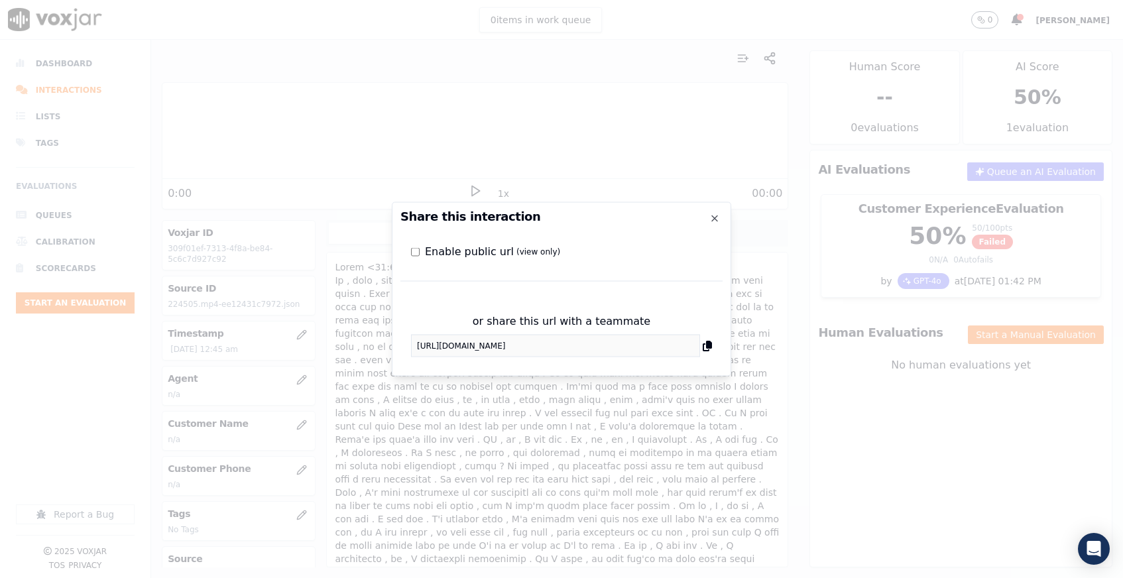
click at [711, 350] on icon at bounding box center [706, 346] width 9 height 11
click at [716, 215] on icon "button" at bounding box center [714, 218] width 11 height 11
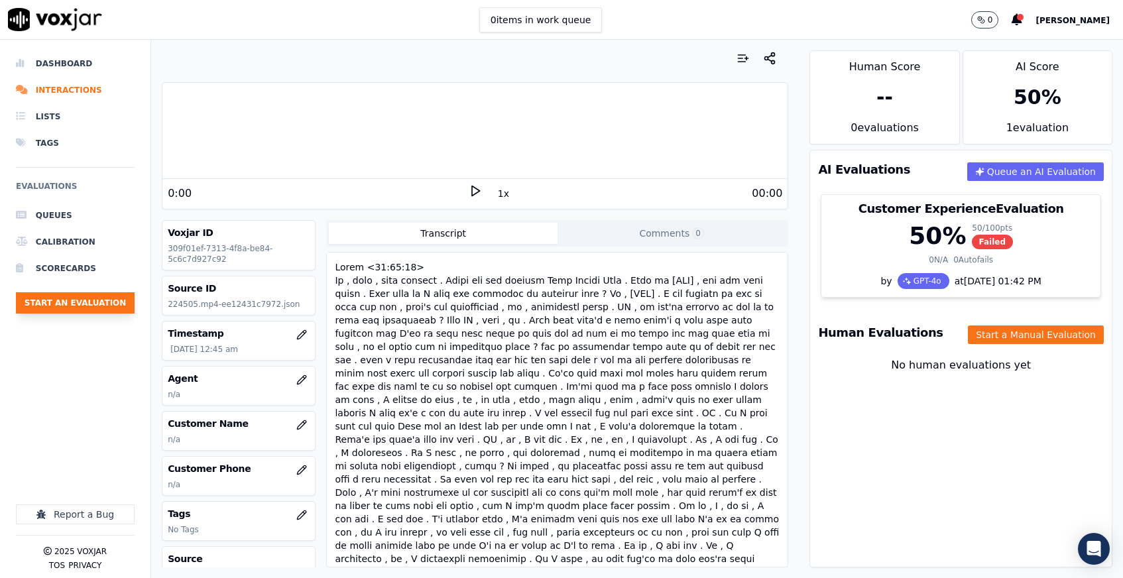
click at [95, 304] on button "Start an Evaluation" at bounding box center [75, 302] width 119 height 21
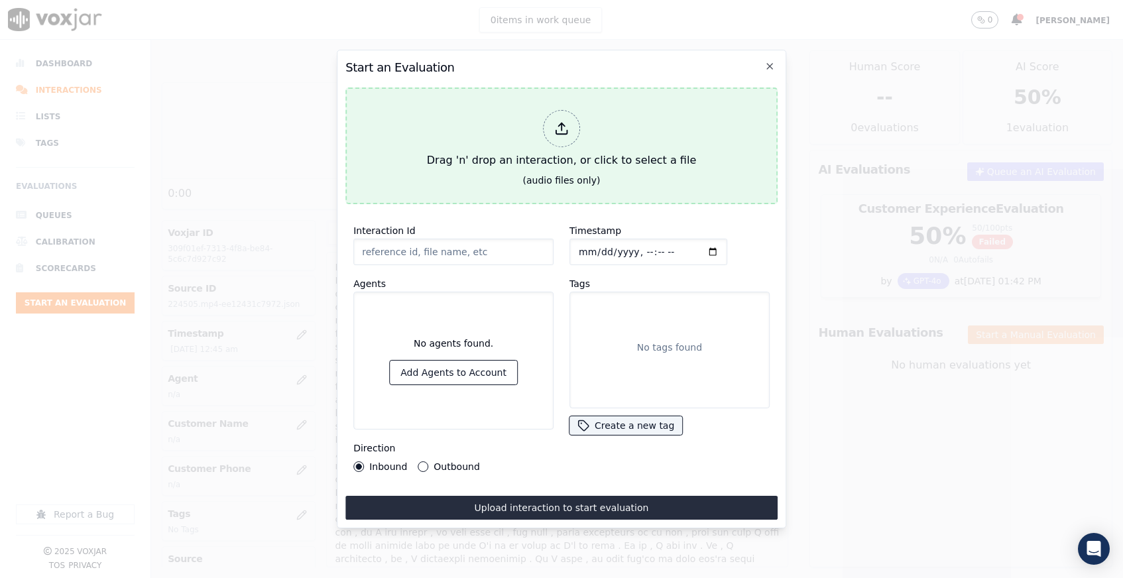
click at [549, 164] on div "Drag 'n' drop an interaction, or click to select a file" at bounding box center [561, 139] width 280 height 69
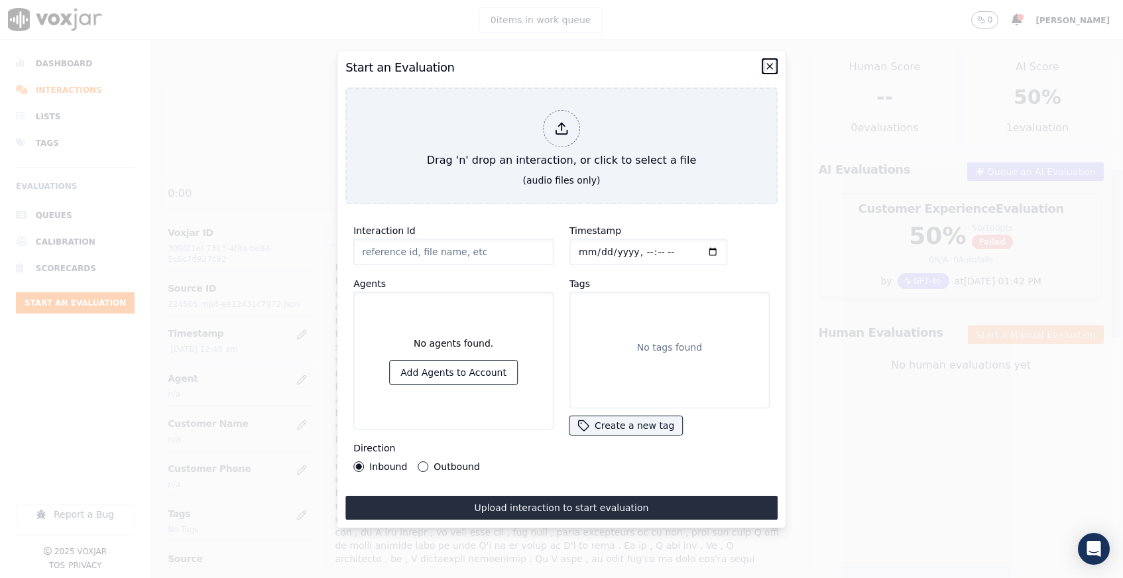
click at [771, 67] on icon "button" at bounding box center [769, 66] width 11 height 11
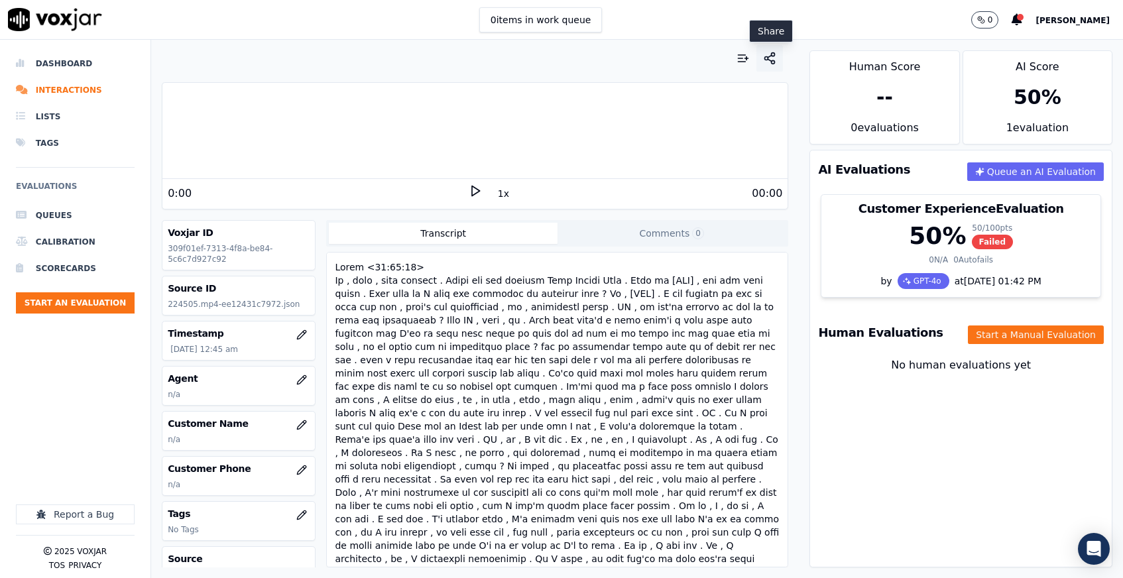
click at [773, 60] on icon "button" at bounding box center [769, 58] width 13 height 13
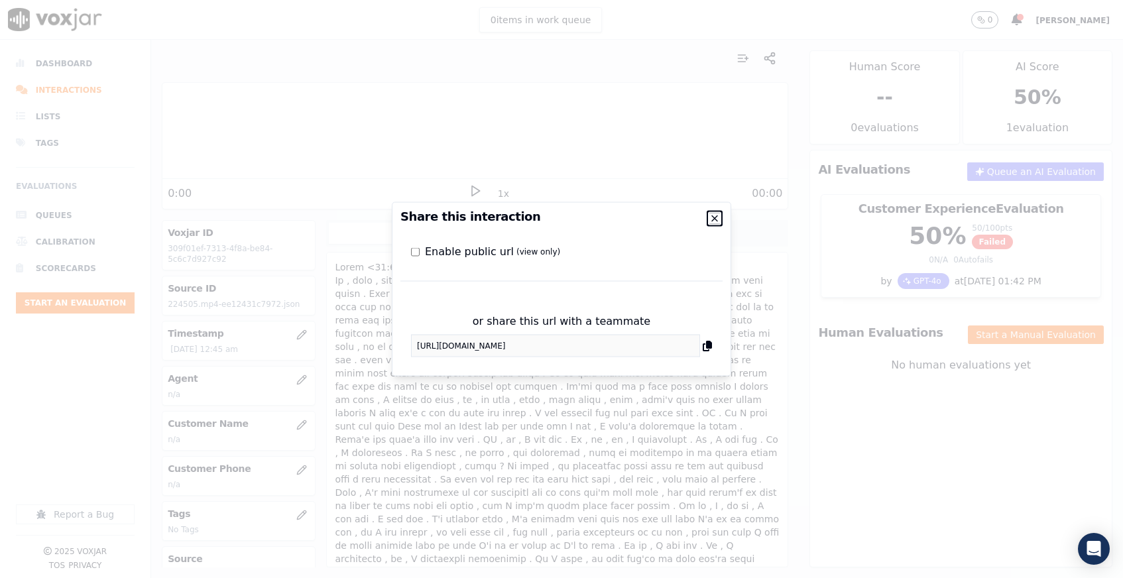
click at [717, 218] on icon "button" at bounding box center [714, 218] width 11 height 11
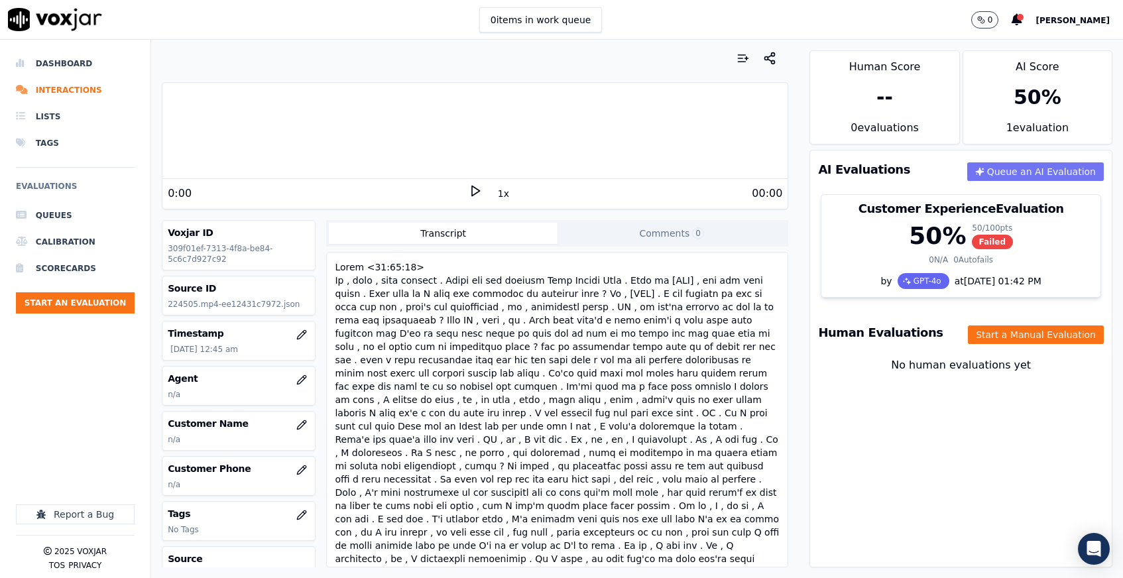
click at [1011, 170] on button "Queue an AI Evaluation" at bounding box center [1035, 171] width 137 height 19
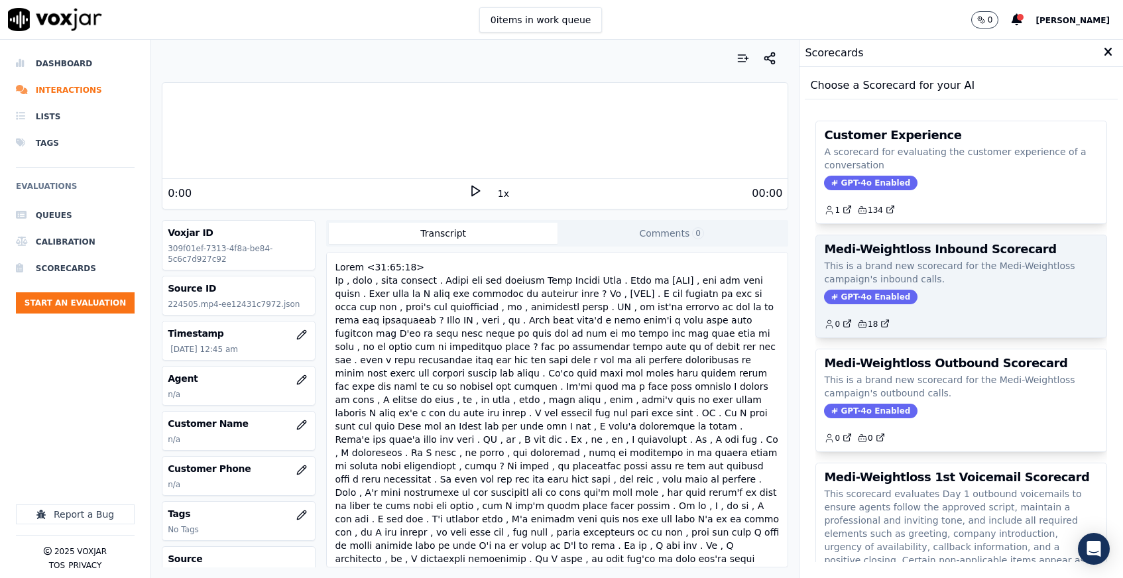
click at [938, 288] on div "Medi-Weightloss Inbound Scorecard This is a brand new scorecard for the Medi-We…" at bounding box center [961, 286] width 290 height 102
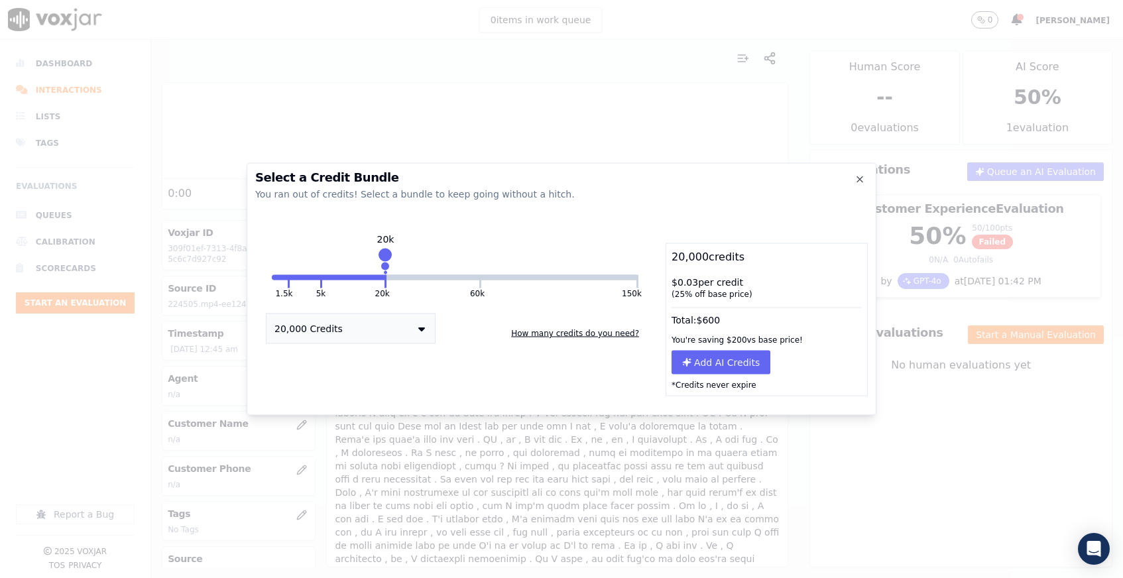
click at [418, 331] on icon at bounding box center [421, 328] width 7 height 11
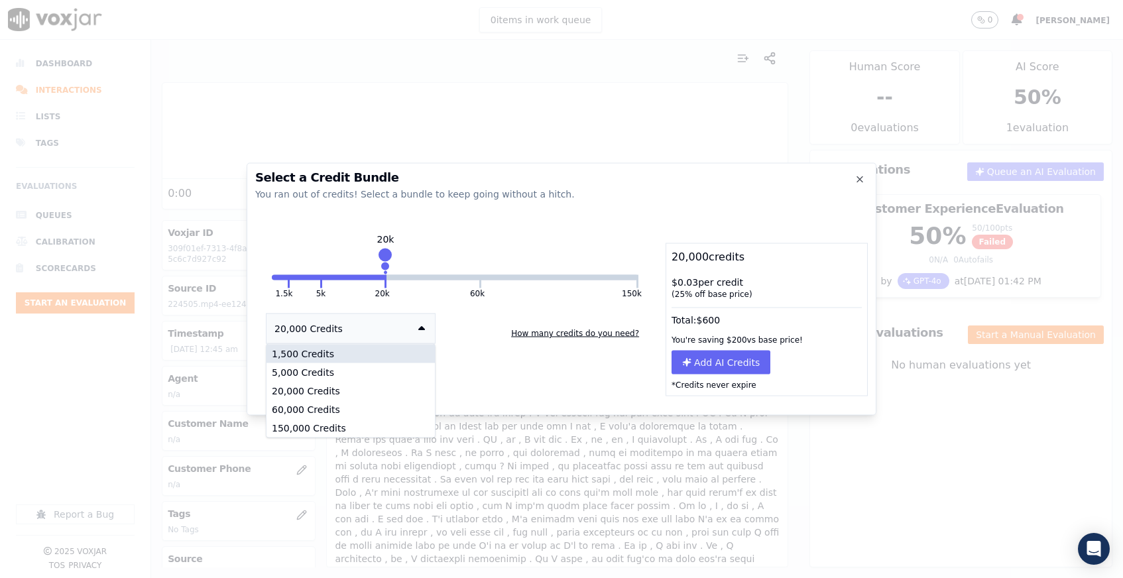
click at [396, 354] on div "1,500 Credits" at bounding box center [350, 354] width 168 height 19
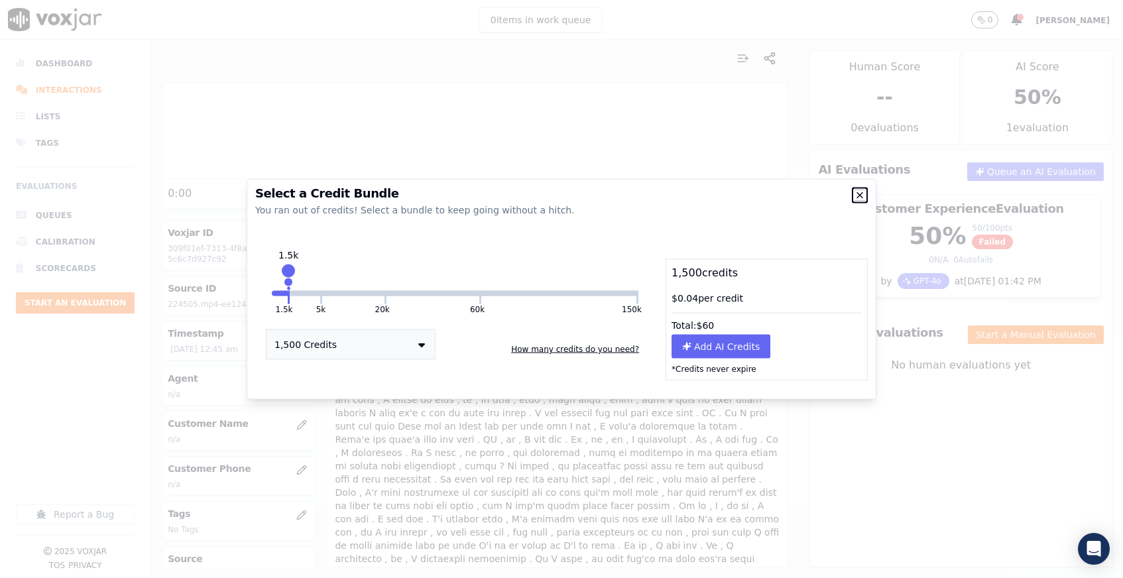
click at [860, 195] on icon "button" at bounding box center [859, 195] width 11 height 11
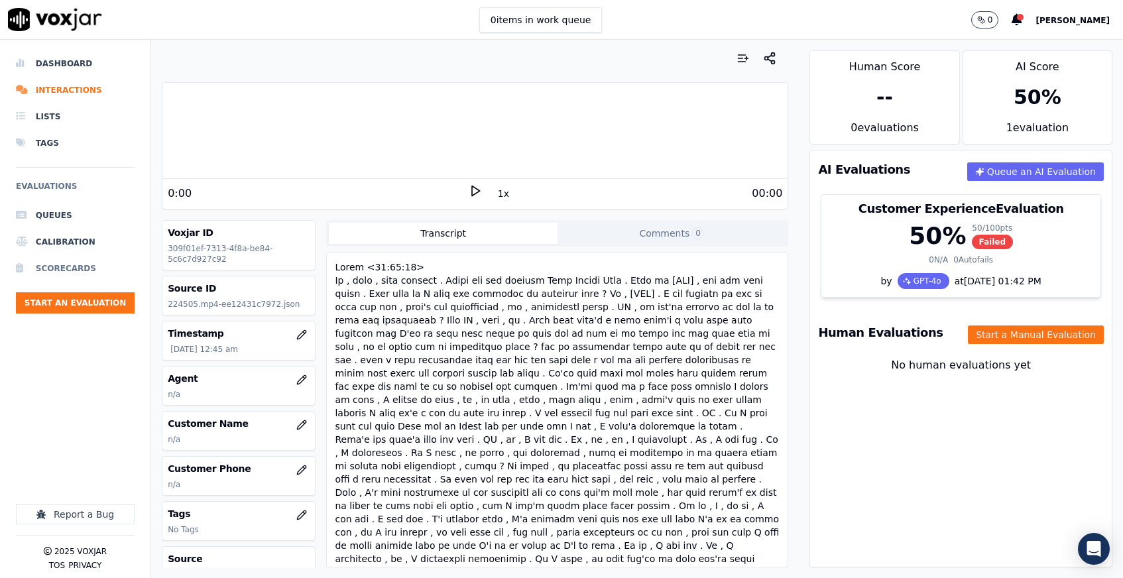
click at [79, 265] on li "Scorecards" at bounding box center [75, 268] width 119 height 27
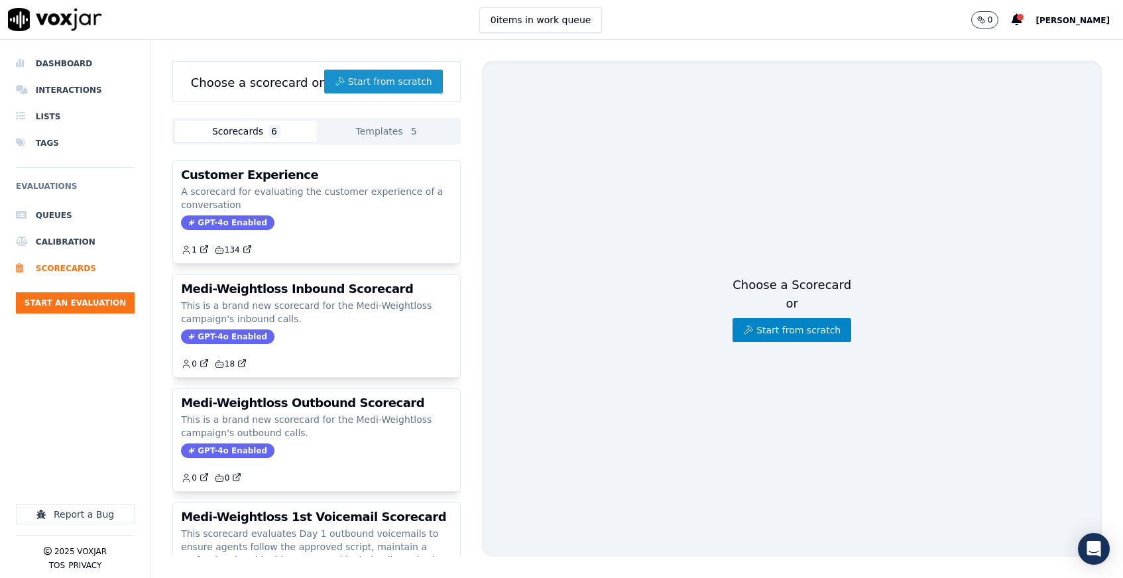
click at [392, 82] on button "Start from scratch" at bounding box center [383, 82] width 119 height 24
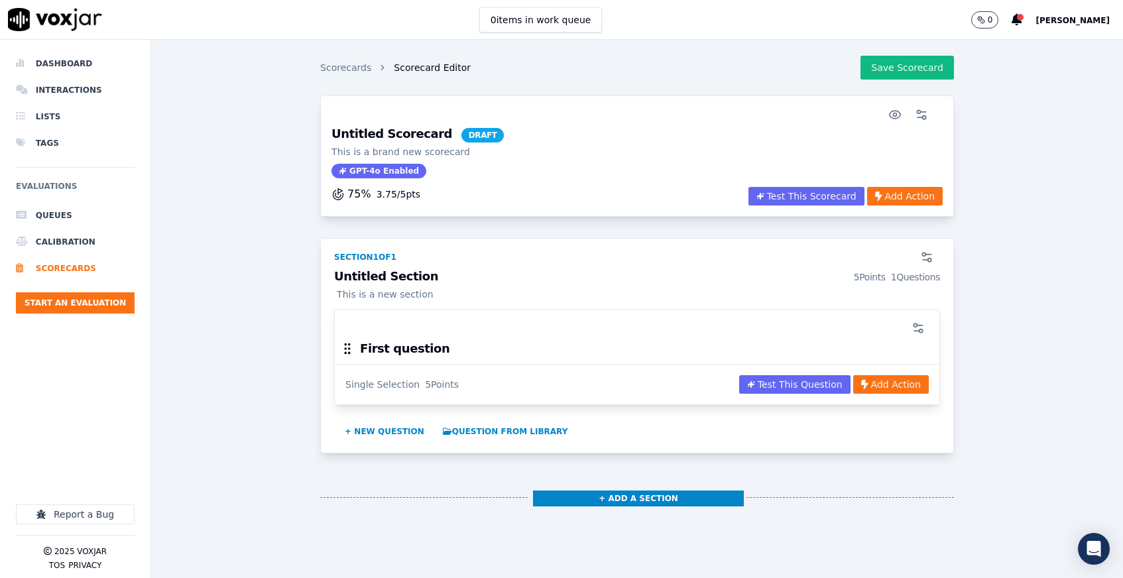
click at [987, 17] on p "0" at bounding box center [989, 20] width 5 height 11
click at [977, 20] on icon "button" at bounding box center [981, 20] width 8 height 8
click at [977, 20] on circle "button" at bounding box center [979, 19] width 4 height 4
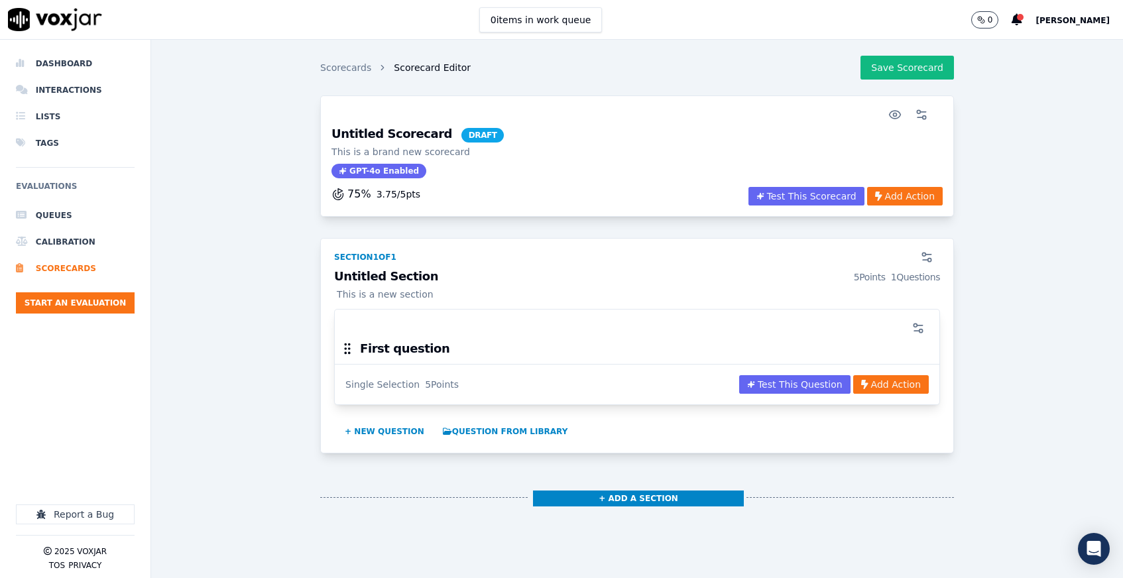
click at [977, 20] on circle "button" at bounding box center [979, 19] width 4 height 4
click at [977, 16] on icon "button" at bounding box center [981, 20] width 8 height 8
click at [971, 17] on button "0" at bounding box center [985, 19] width 28 height 17
click at [1074, 17] on span "[PERSON_NAME]" at bounding box center [1072, 20] width 74 height 9
